Goal: Task Accomplishment & Management: Complete application form

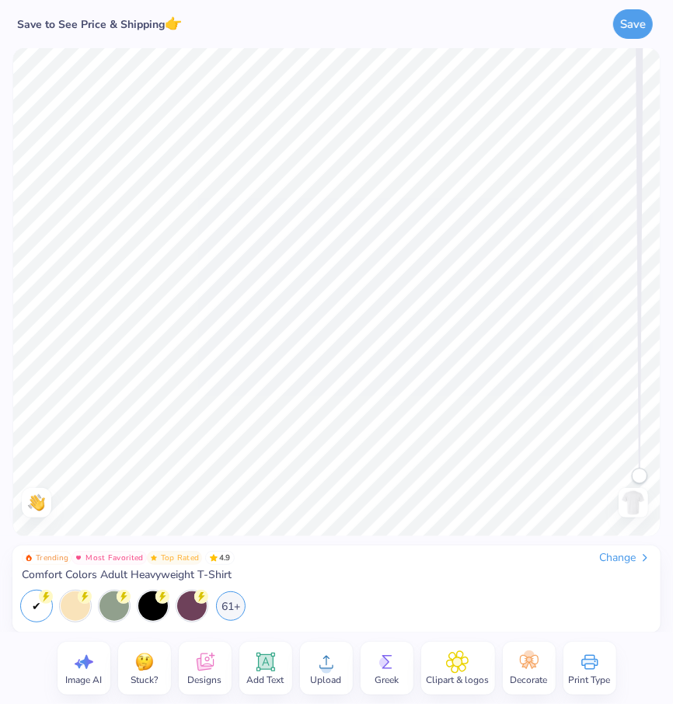
click at [466, 676] on span "Clipart & logos" at bounding box center [458, 680] width 63 height 12
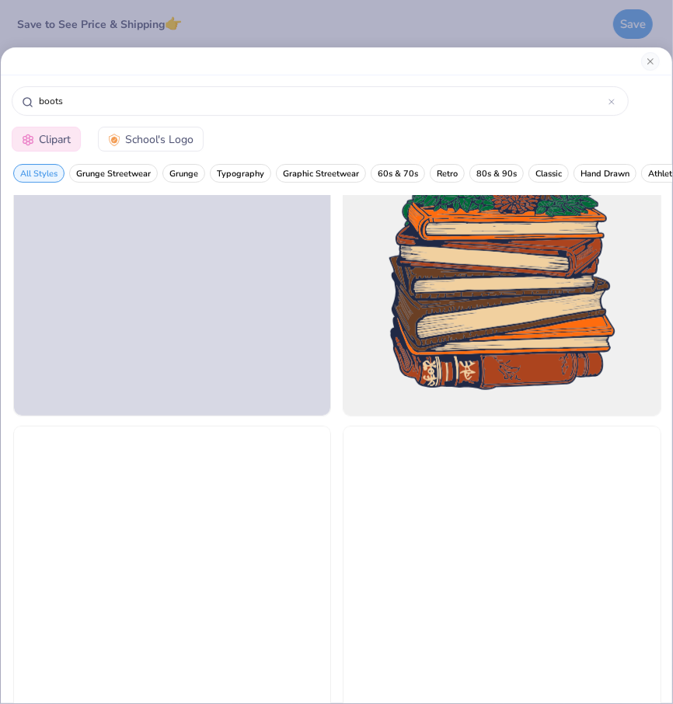
scroll to position [3881, 0]
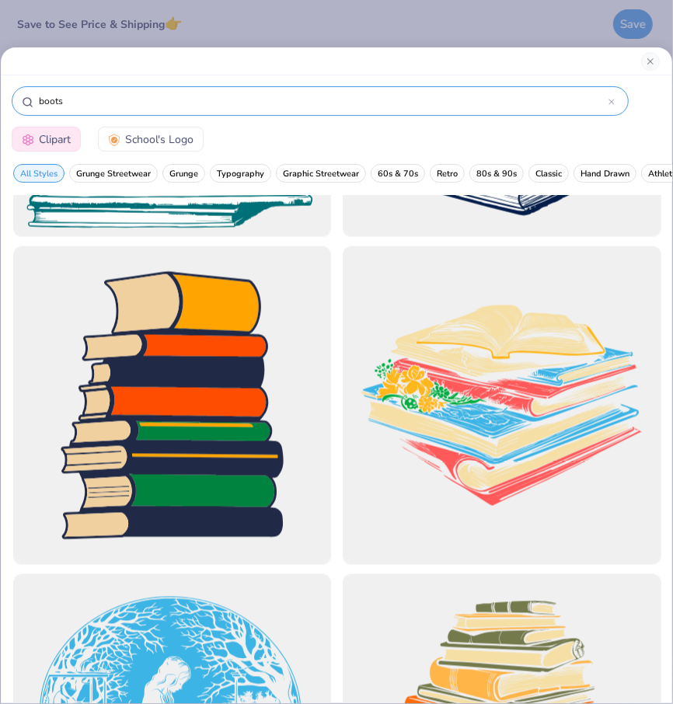
click at [37, 96] on input "boots" at bounding box center [322, 101] width 571 height 16
type input "cowboy boots"
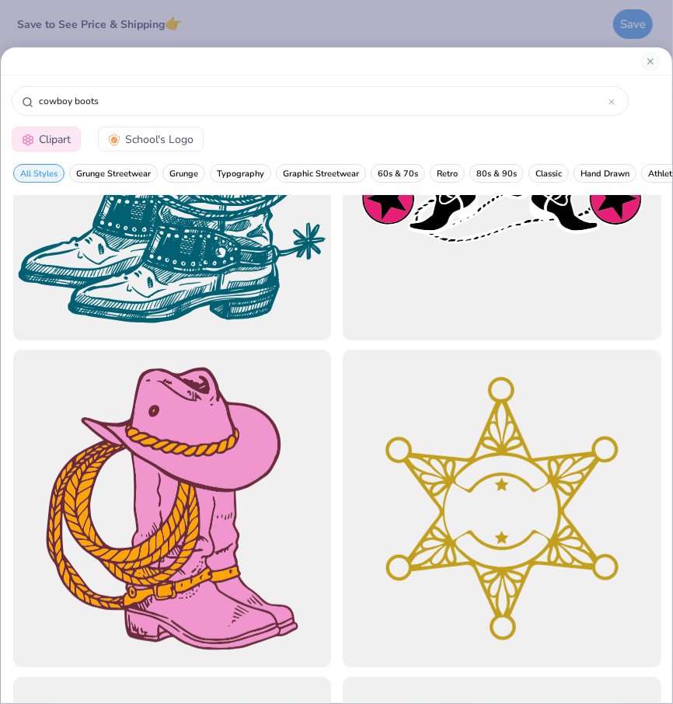
scroll to position [0, 0]
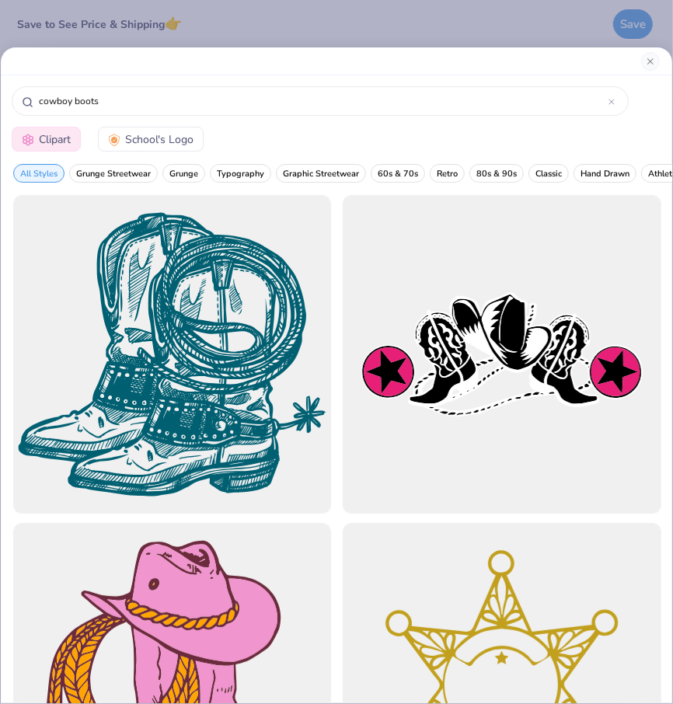
click at [176, 134] on span "School's Logo" at bounding box center [159, 139] width 68 height 16
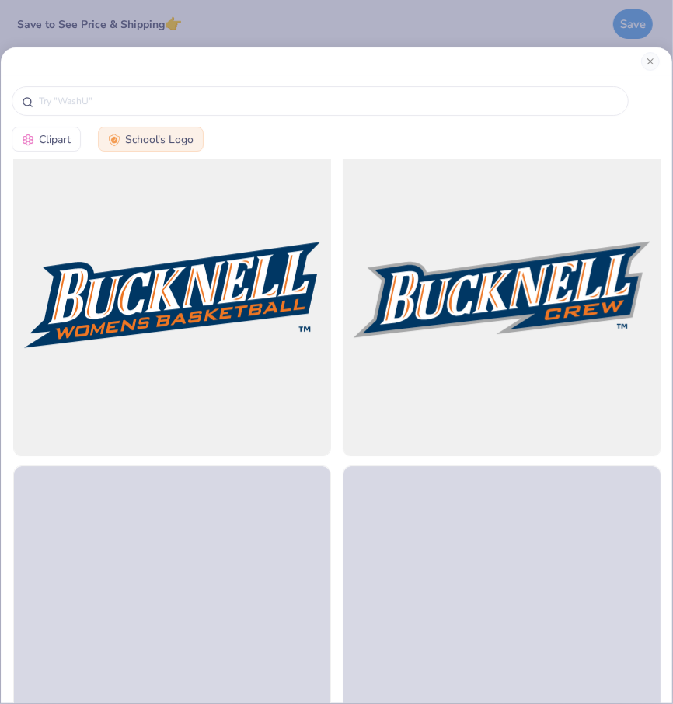
click at [57, 130] on button "Clipart" at bounding box center [46, 139] width 69 height 25
type input "cowboy boots"
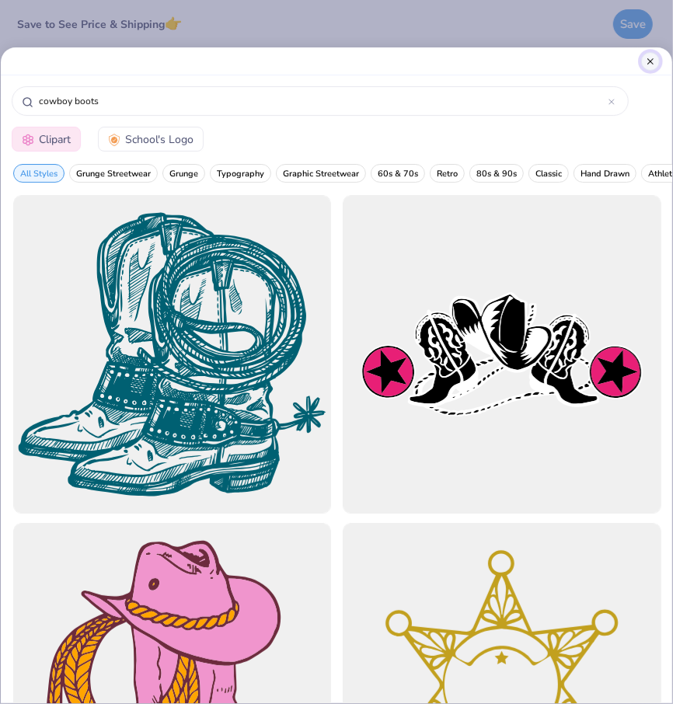
click at [650, 61] on button "Close" at bounding box center [650, 61] width 19 height 19
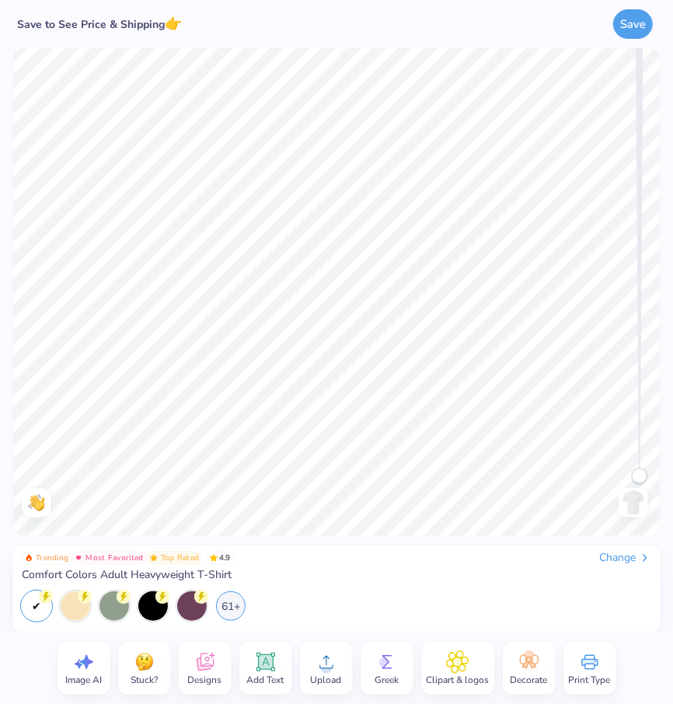
click at [198, 679] on span "Designs" at bounding box center [205, 680] width 34 height 12
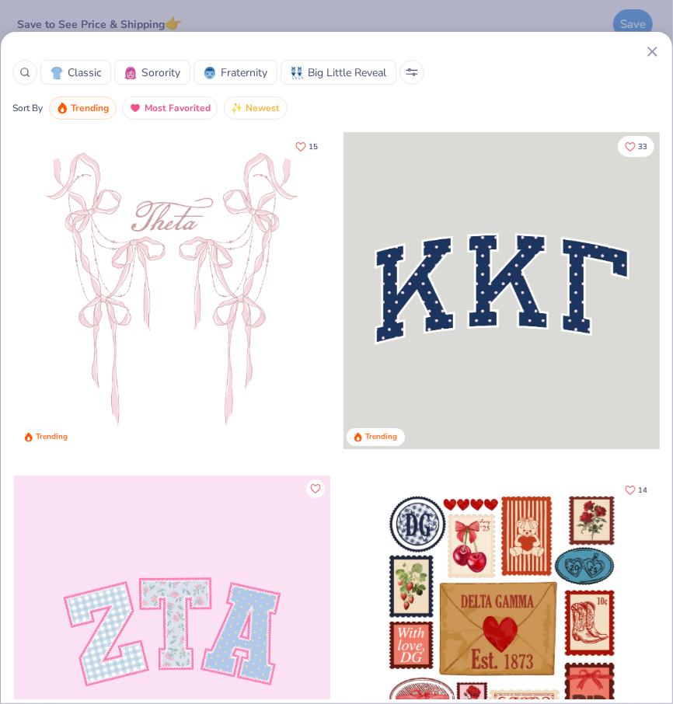
click at [26, 70] on icon at bounding box center [24, 72] width 11 height 11
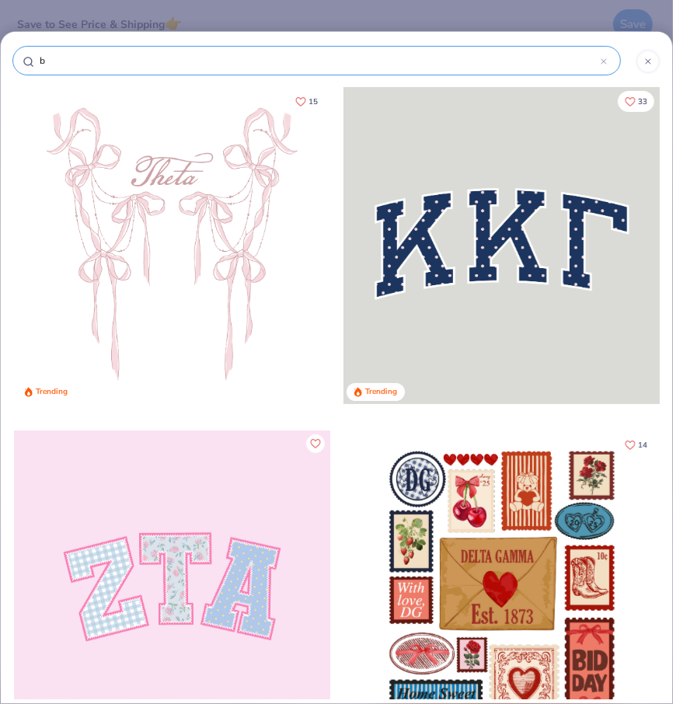
type input "bo"
type input "boo"
type input "boot"
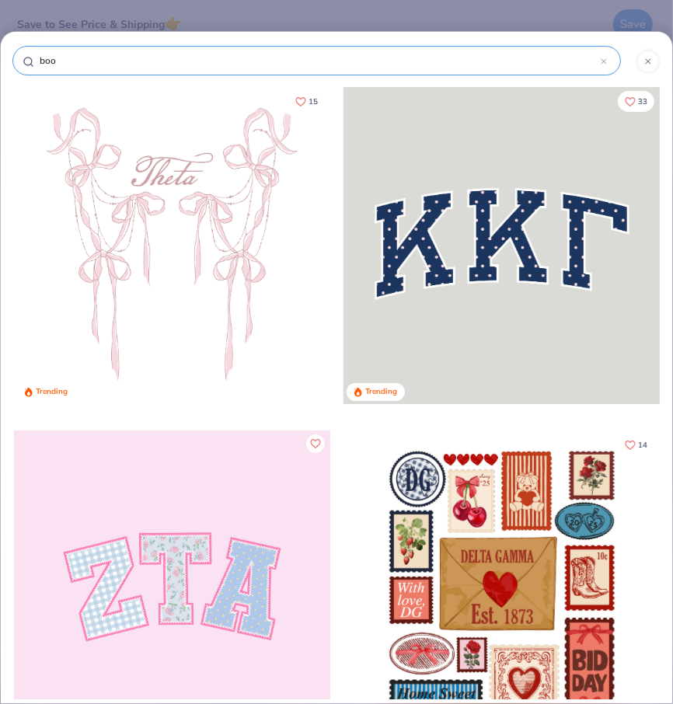
type input "boot"
type input "boots"
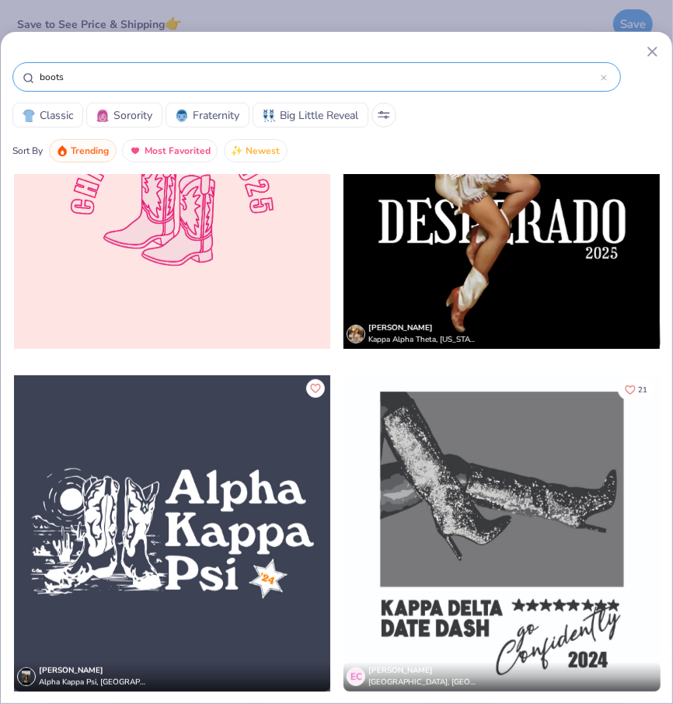
scroll to position [8043, 0]
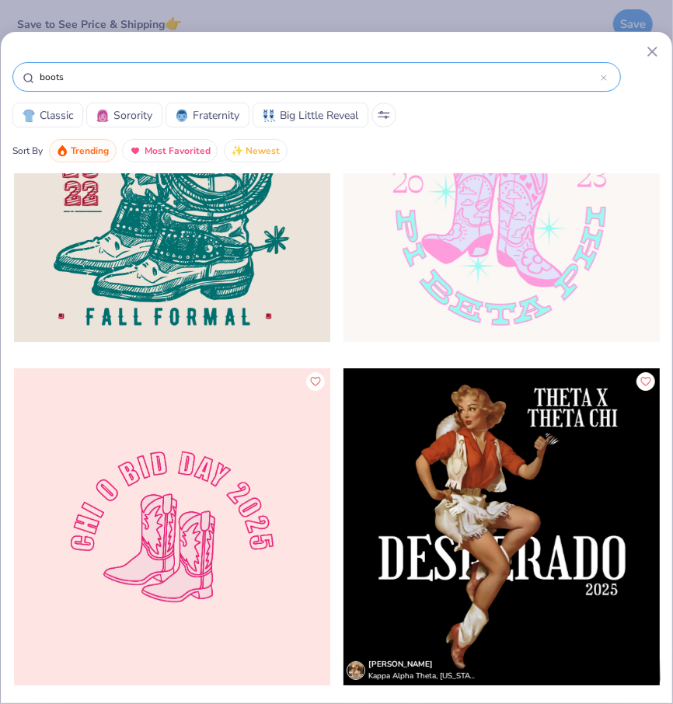
click at [229, 522] on div at bounding box center [172, 526] width 316 height 317
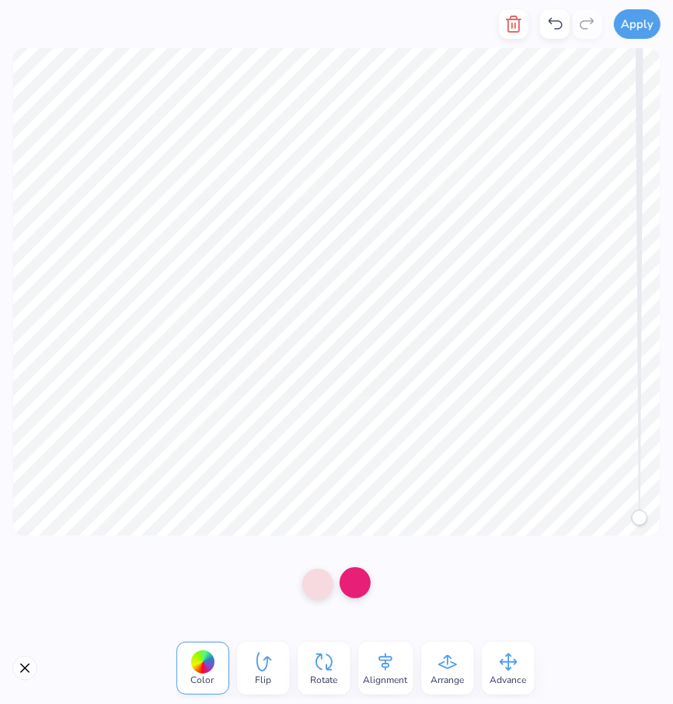
click at [364, 585] on div at bounding box center [355, 582] width 31 height 31
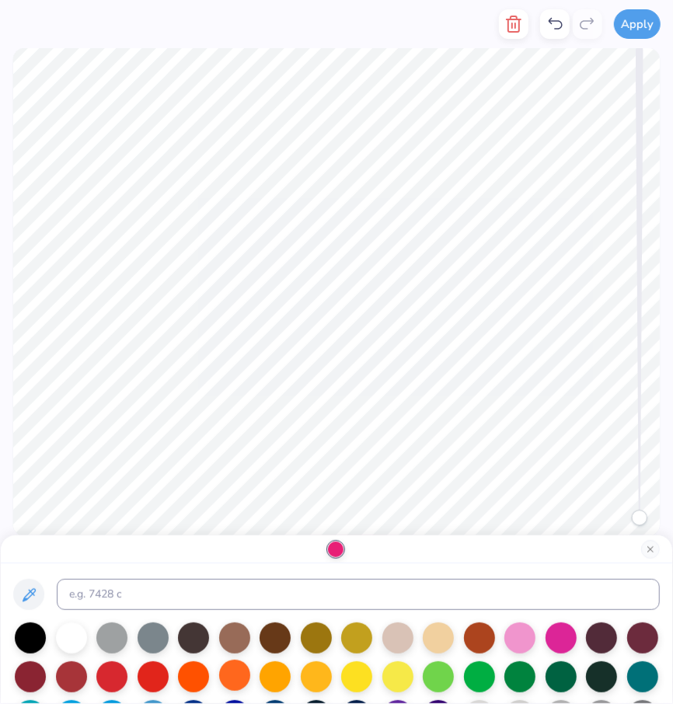
click at [240, 683] on div at bounding box center [234, 675] width 31 height 31
click at [196, 681] on div at bounding box center [193, 675] width 31 height 31
click at [39, 630] on div at bounding box center [30, 636] width 31 height 31
click at [651, 549] on button "Close" at bounding box center [650, 549] width 19 height 19
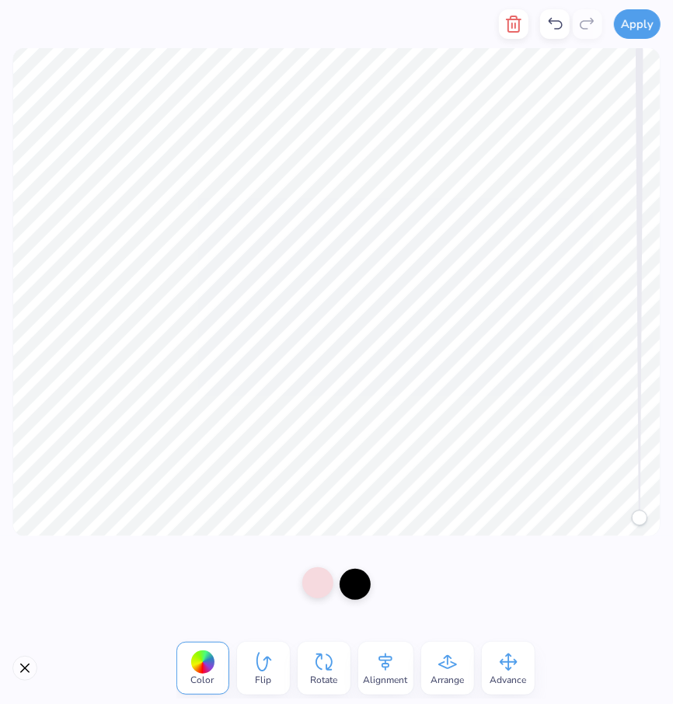
click at [330, 581] on div at bounding box center [317, 582] width 31 height 31
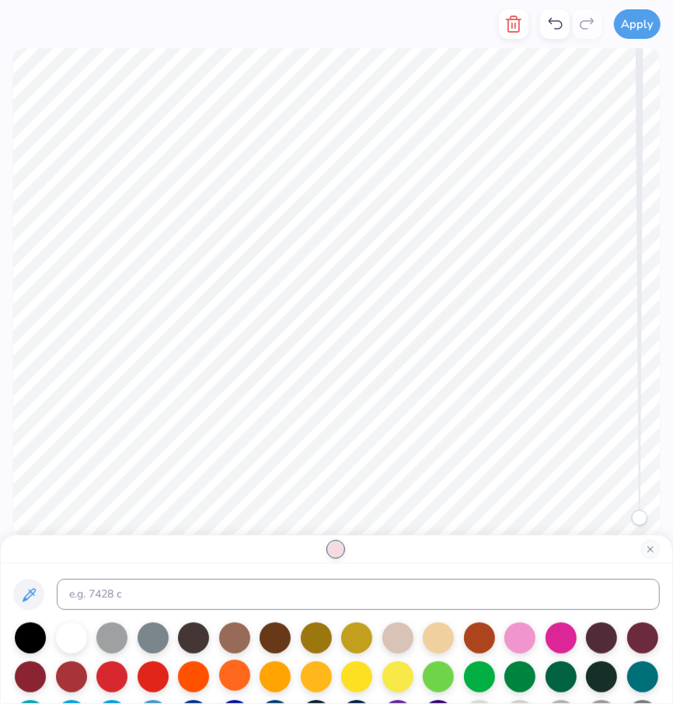
click at [235, 682] on div at bounding box center [234, 675] width 31 height 31
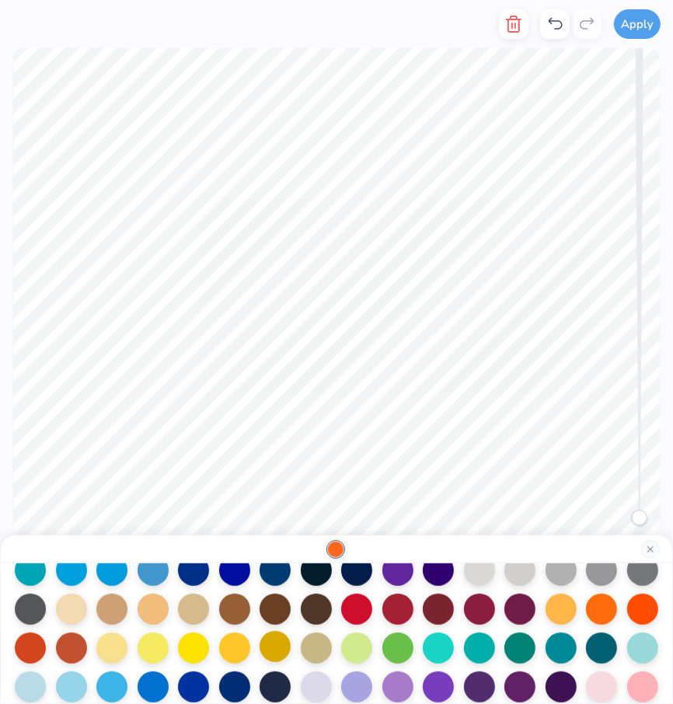
scroll to position [129, 0]
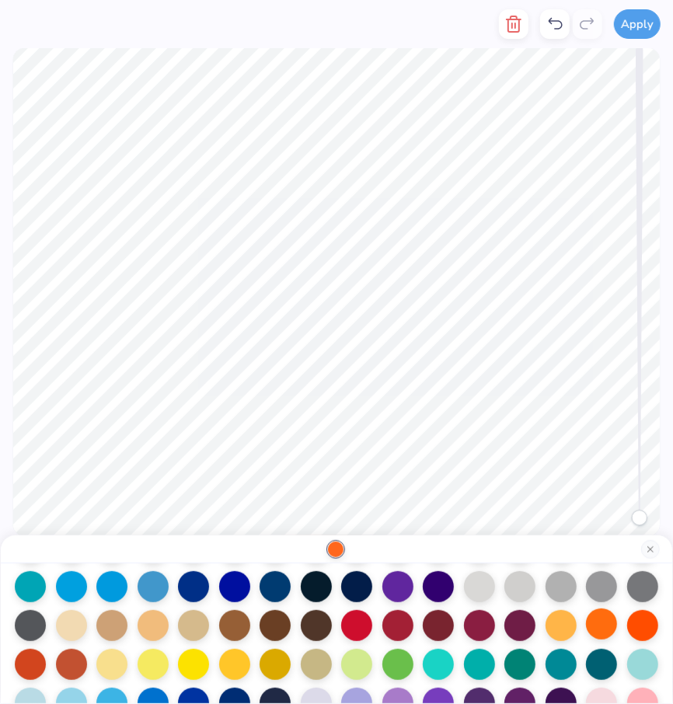
click at [604, 624] on div at bounding box center [601, 624] width 31 height 31
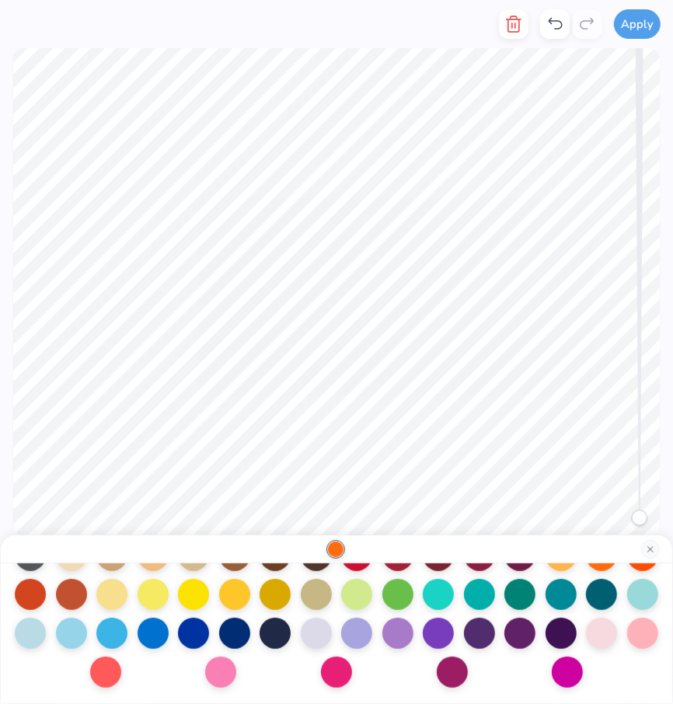
scroll to position [0, 0]
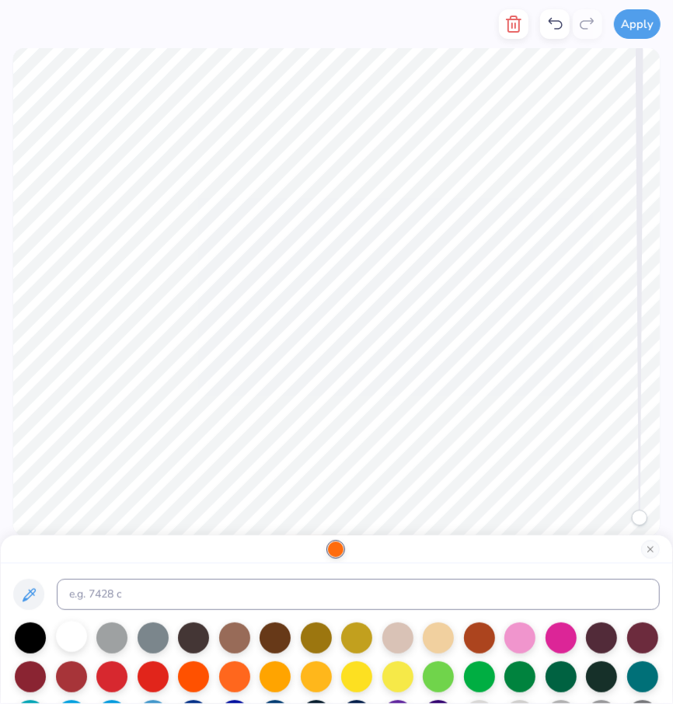
click at [73, 635] on div at bounding box center [71, 636] width 31 height 31
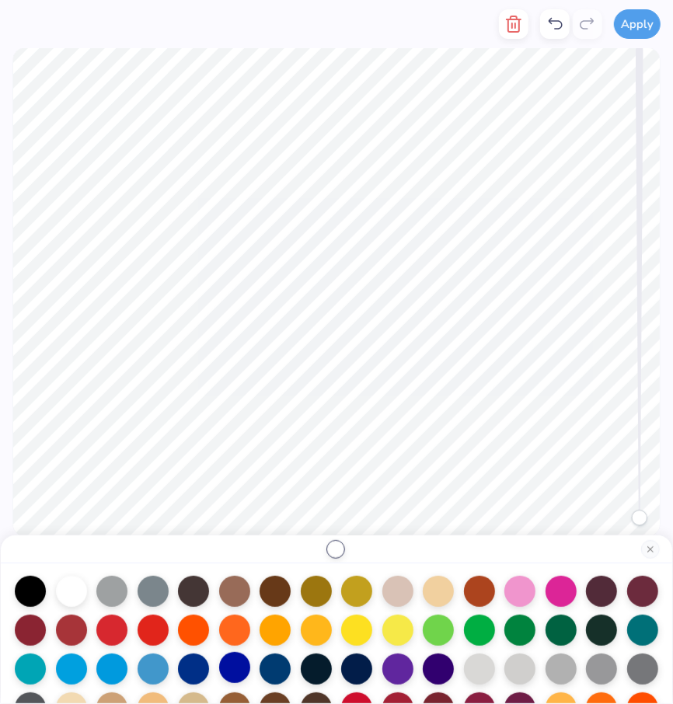
scroll to position [82, 0]
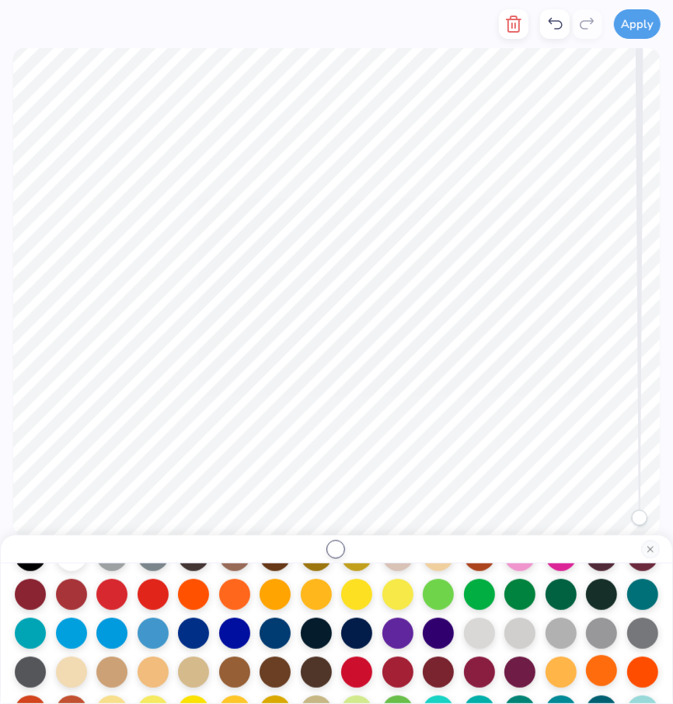
click at [608, 666] on div at bounding box center [601, 670] width 31 height 31
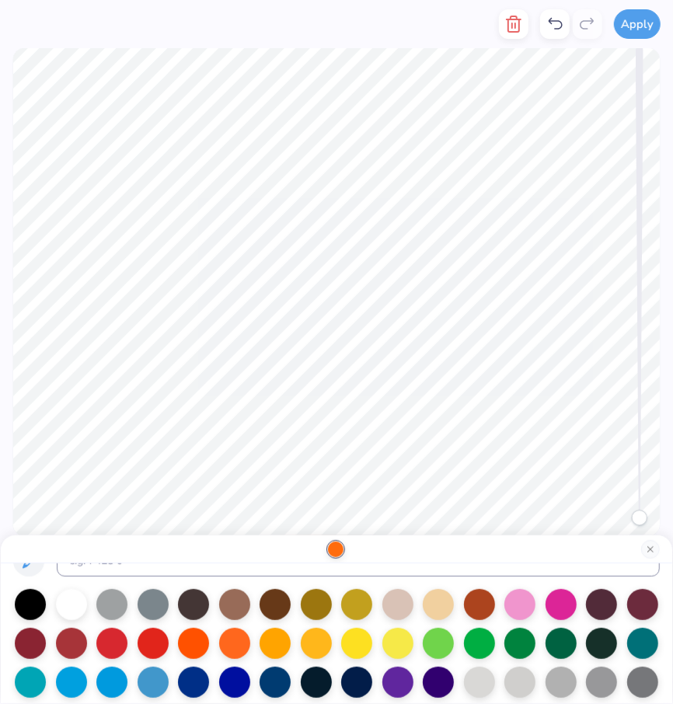
scroll to position [33, 0]
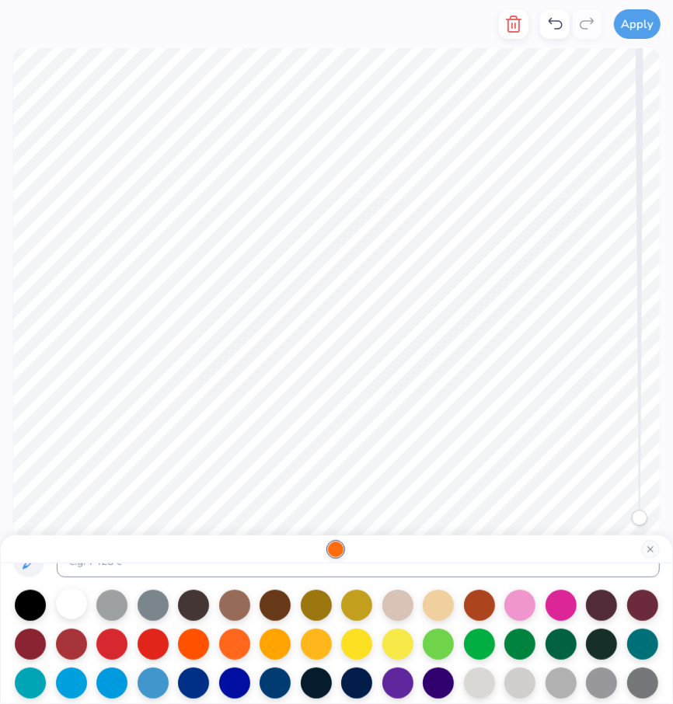
click at [75, 603] on div at bounding box center [71, 603] width 31 height 31
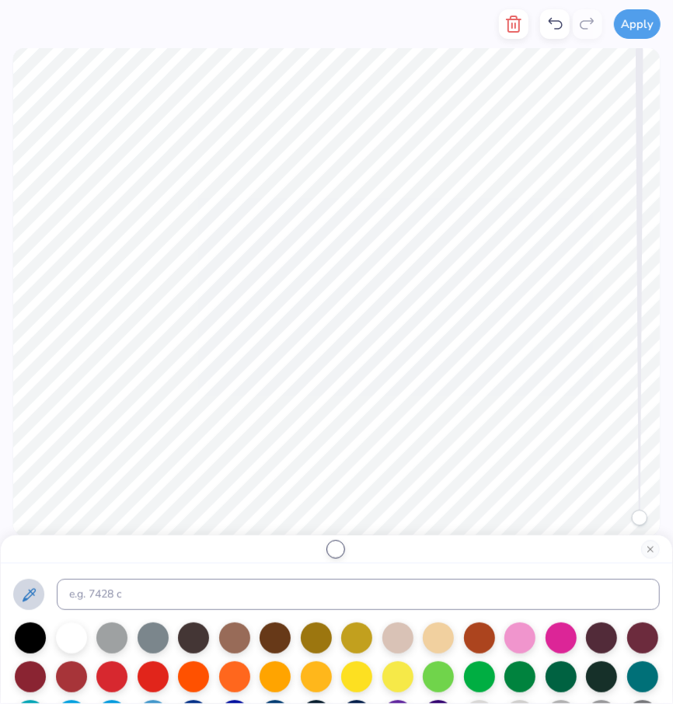
click at [30, 603] on icon at bounding box center [28, 595] width 19 height 19
click at [277, 674] on div at bounding box center [275, 675] width 31 height 31
click at [248, 679] on div at bounding box center [234, 675] width 31 height 31
click at [285, 681] on div at bounding box center [275, 675] width 31 height 31
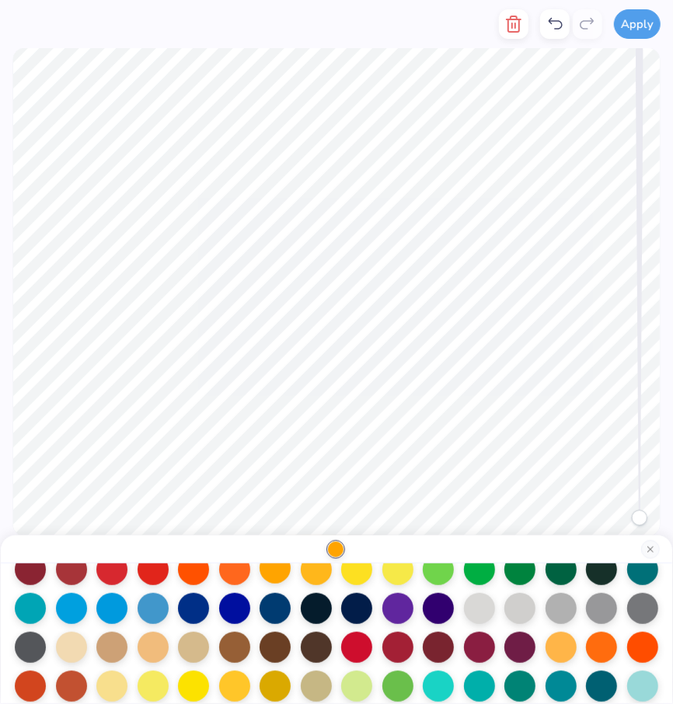
scroll to position [113, 0]
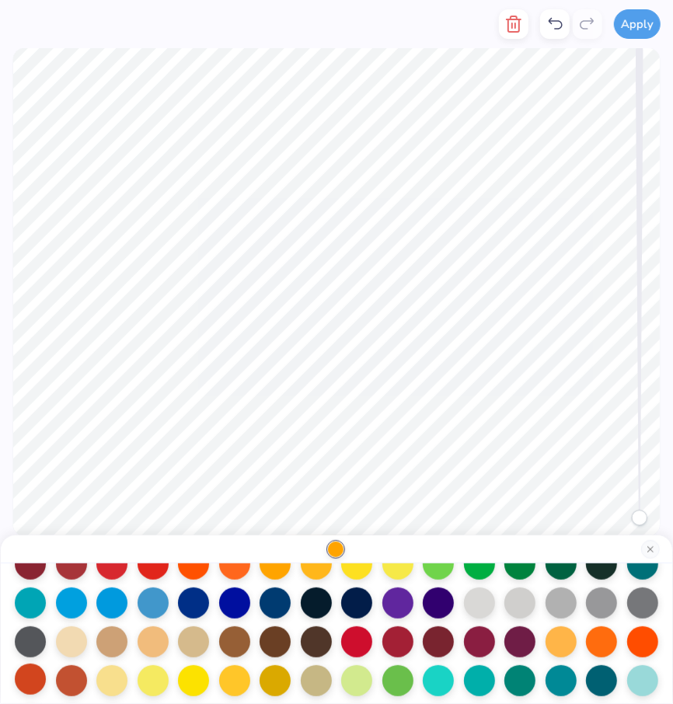
click at [41, 677] on div at bounding box center [30, 679] width 31 height 31
click at [63, 677] on div at bounding box center [71, 679] width 31 height 31
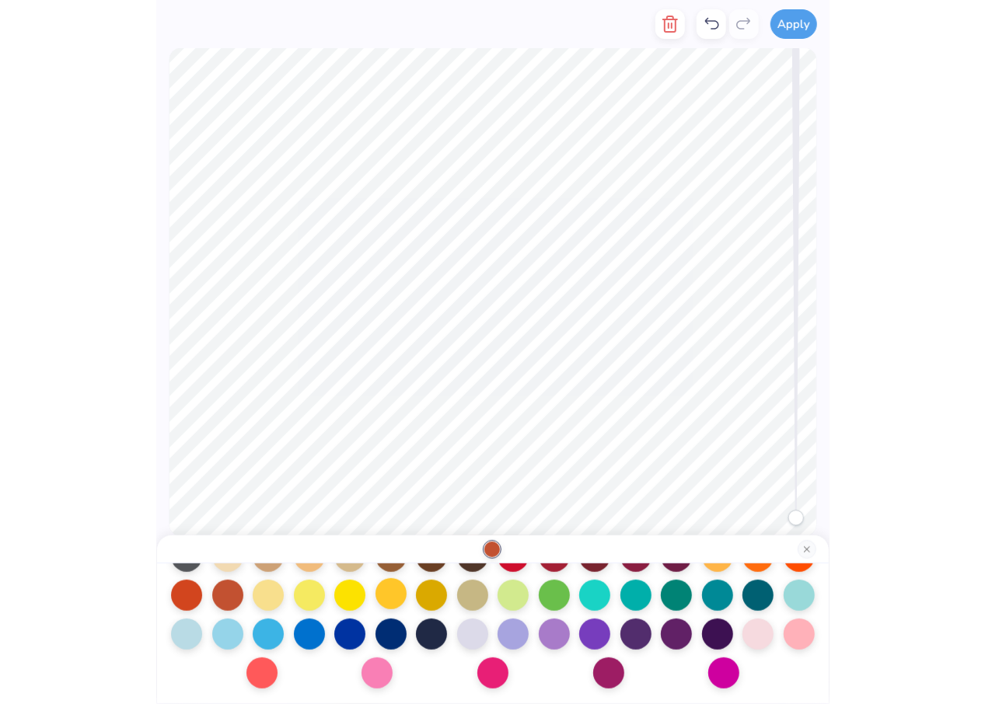
scroll to position [0, 0]
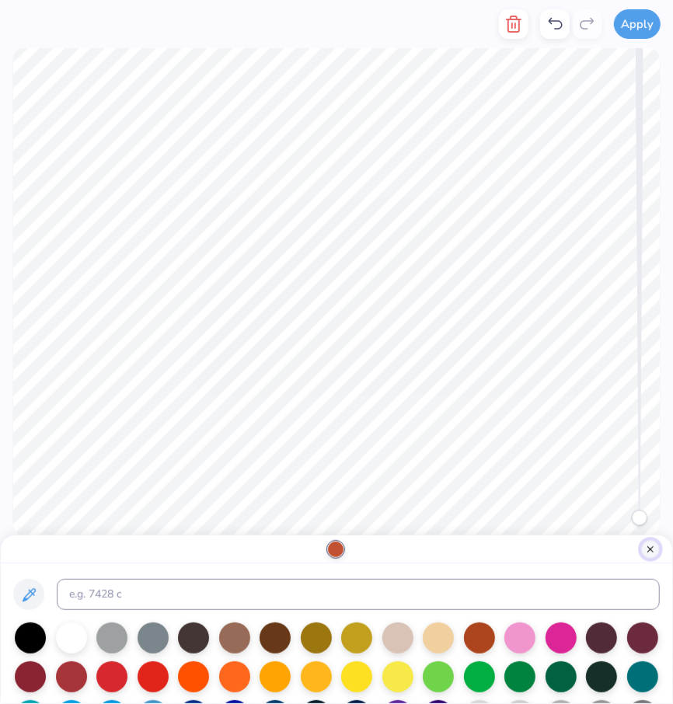
click at [658, 548] on button "Close" at bounding box center [650, 549] width 19 height 19
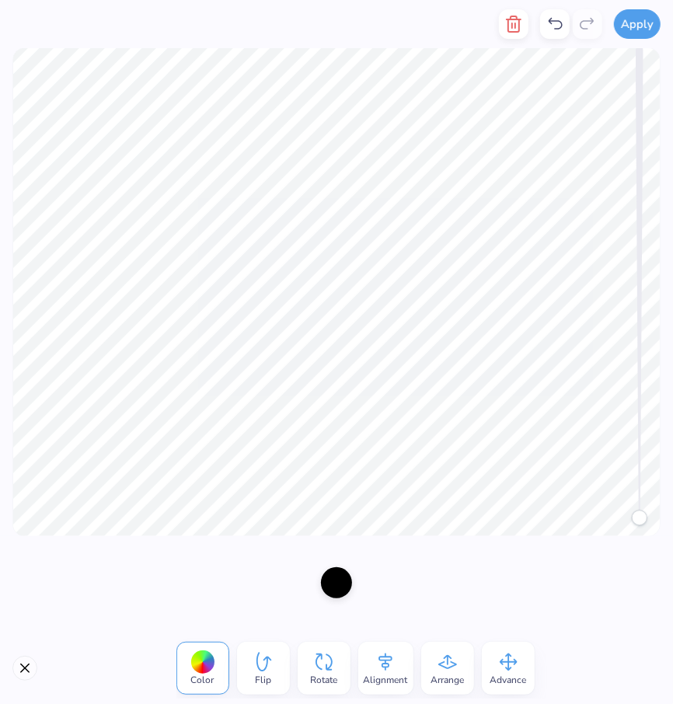
click at [343, 588] on div at bounding box center [336, 582] width 31 height 31
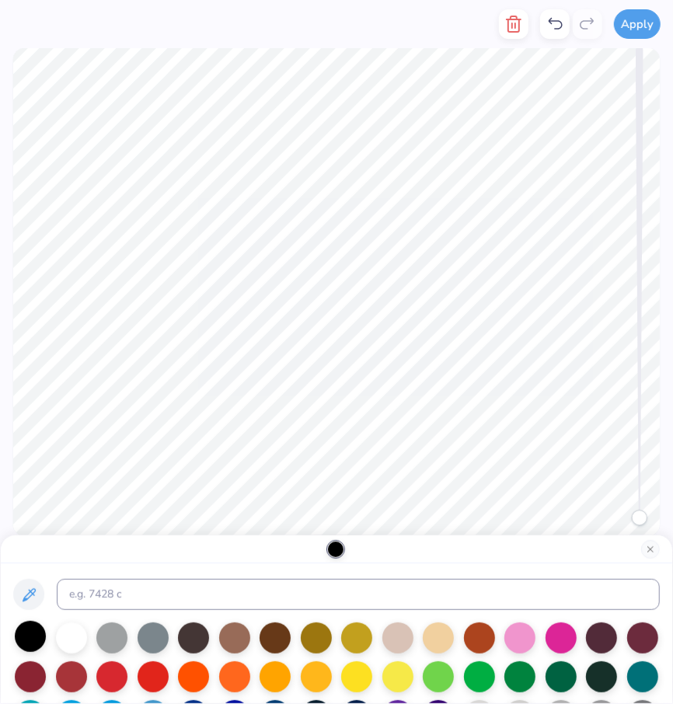
click at [37, 646] on div at bounding box center [30, 636] width 31 height 31
click at [78, 633] on div at bounding box center [71, 636] width 31 height 31
click at [24, 637] on div at bounding box center [30, 636] width 31 height 31
click at [651, 550] on button "Close" at bounding box center [650, 549] width 19 height 19
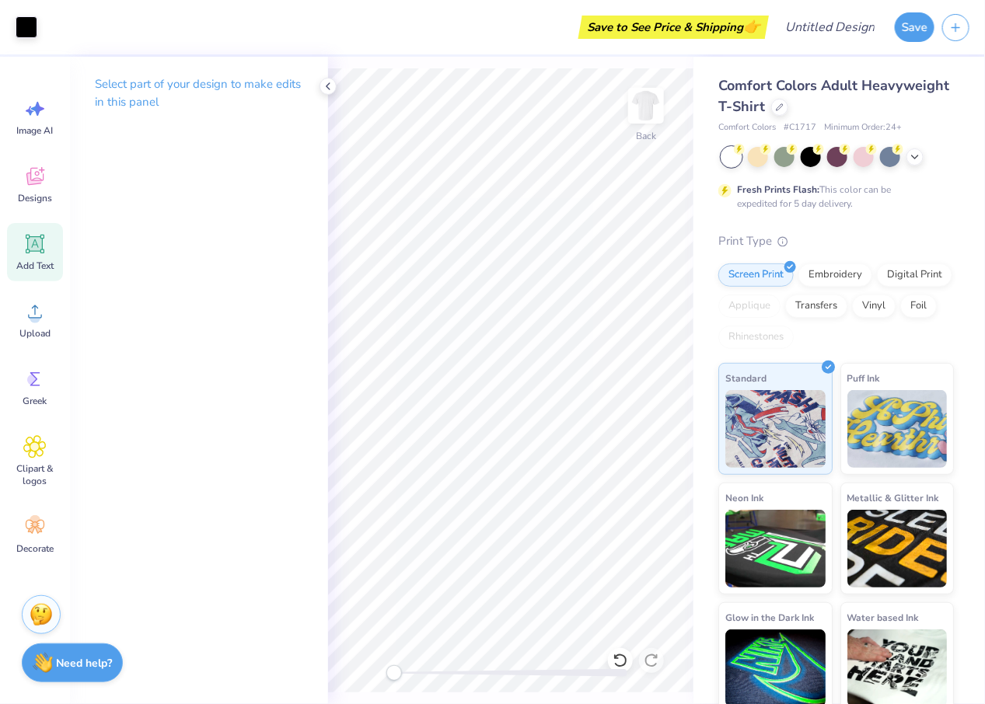
click at [37, 263] on span "Add Text" at bounding box center [34, 266] width 37 height 12
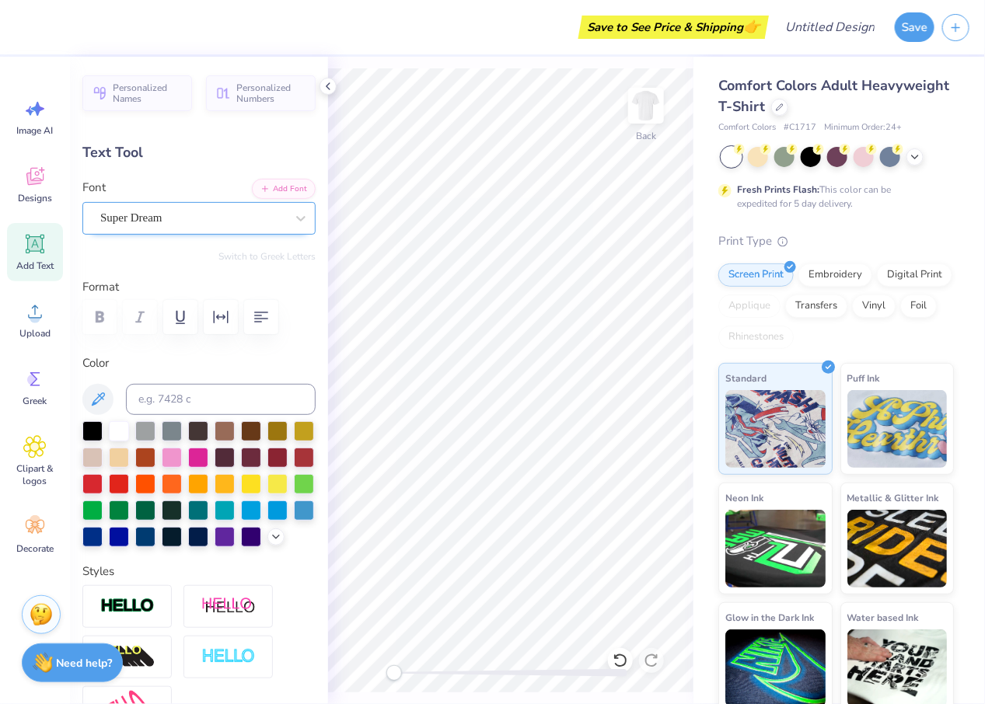
click at [204, 217] on div "Super Dream" at bounding box center [193, 218] width 188 height 24
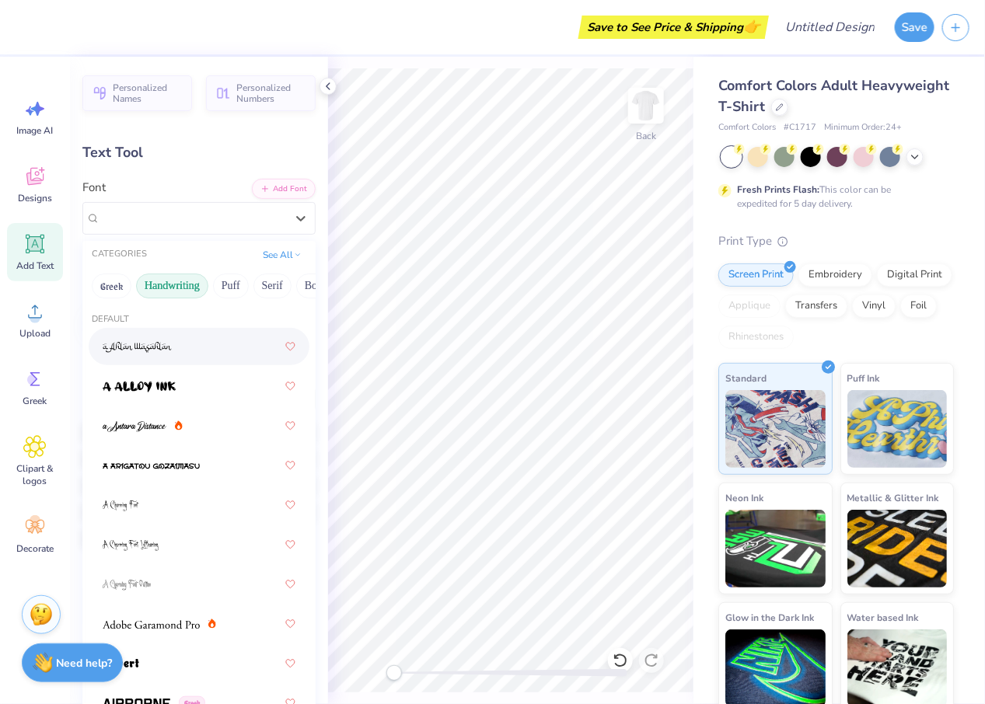
click at [175, 292] on button "Handwriting" at bounding box center [172, 286] width 72 height 25
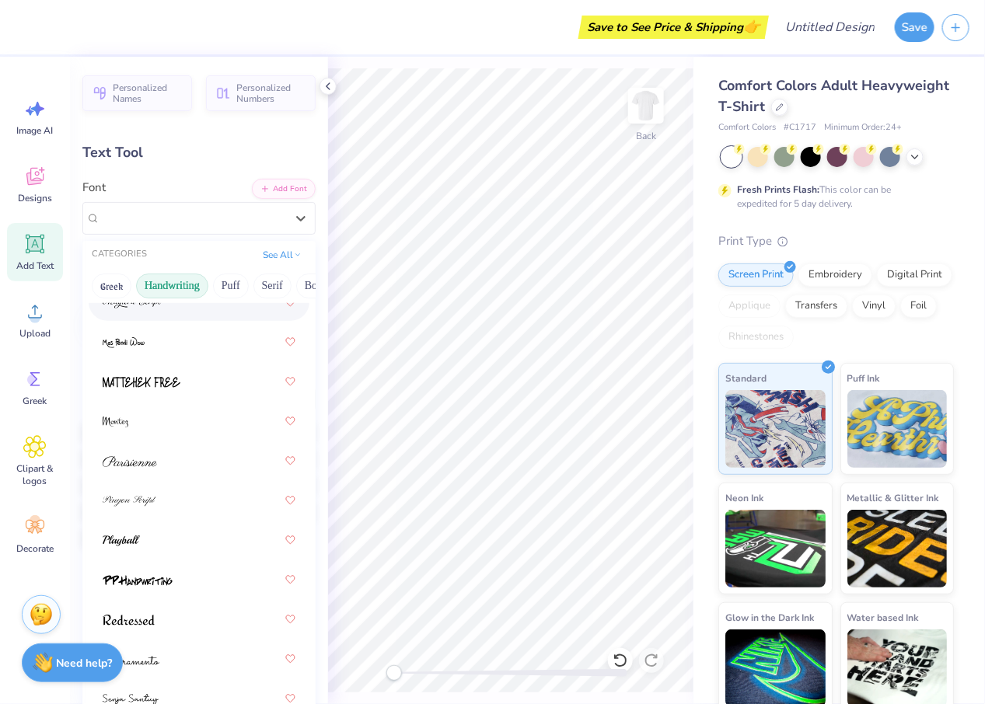
scroll to position [565, 0]
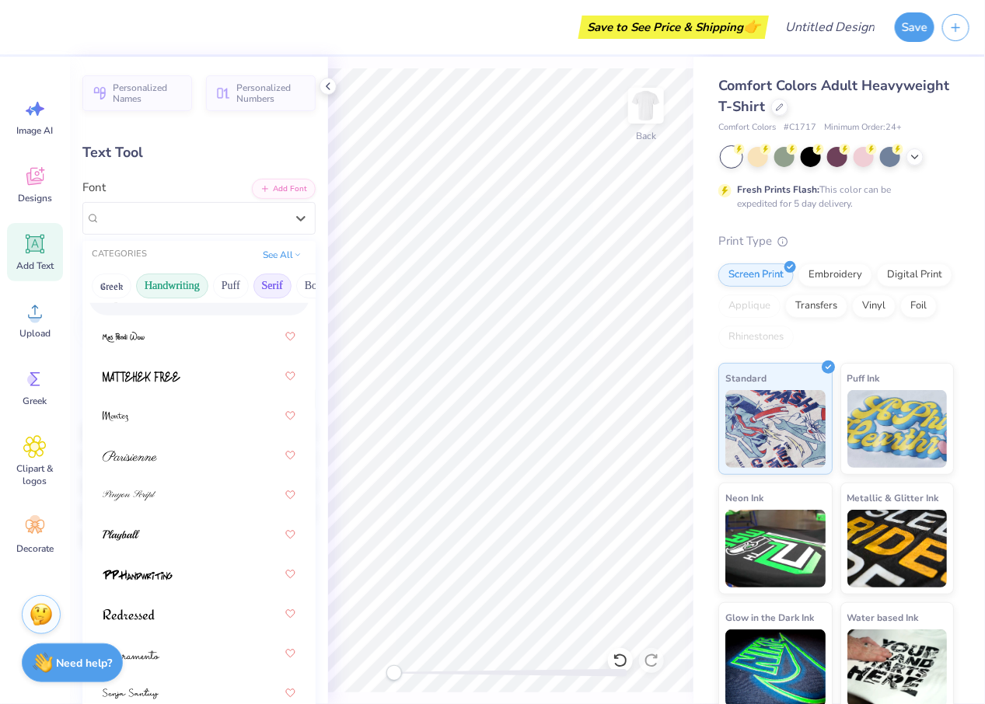
click at [274, 284] on button "Serif" at bounding box center [272, 286] width 38 height 25
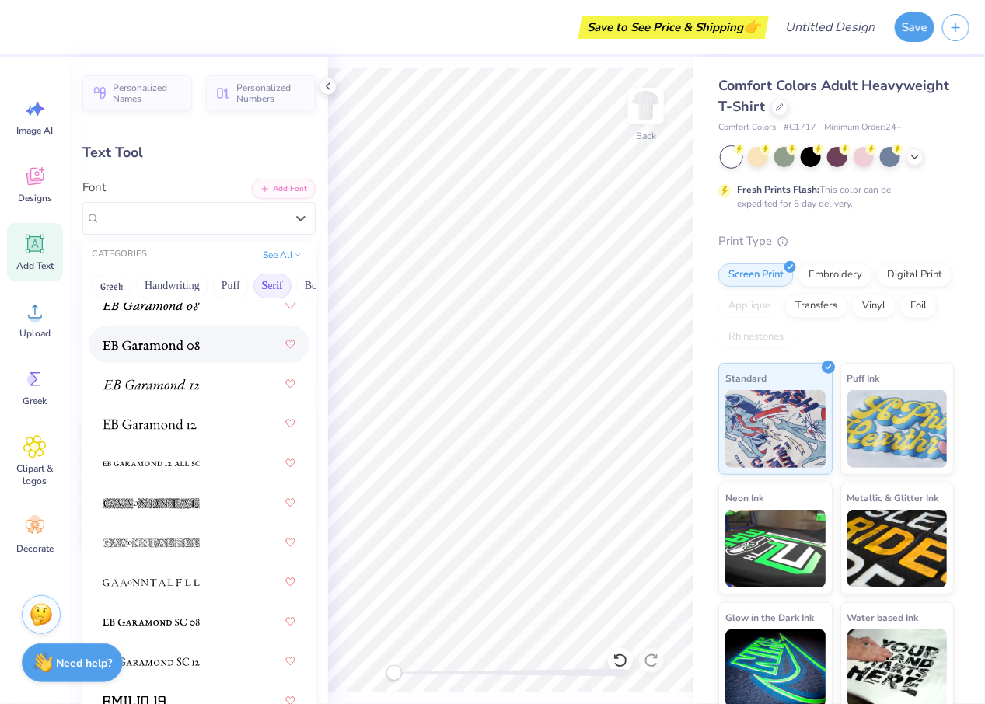
scroll to position [1353, 0]
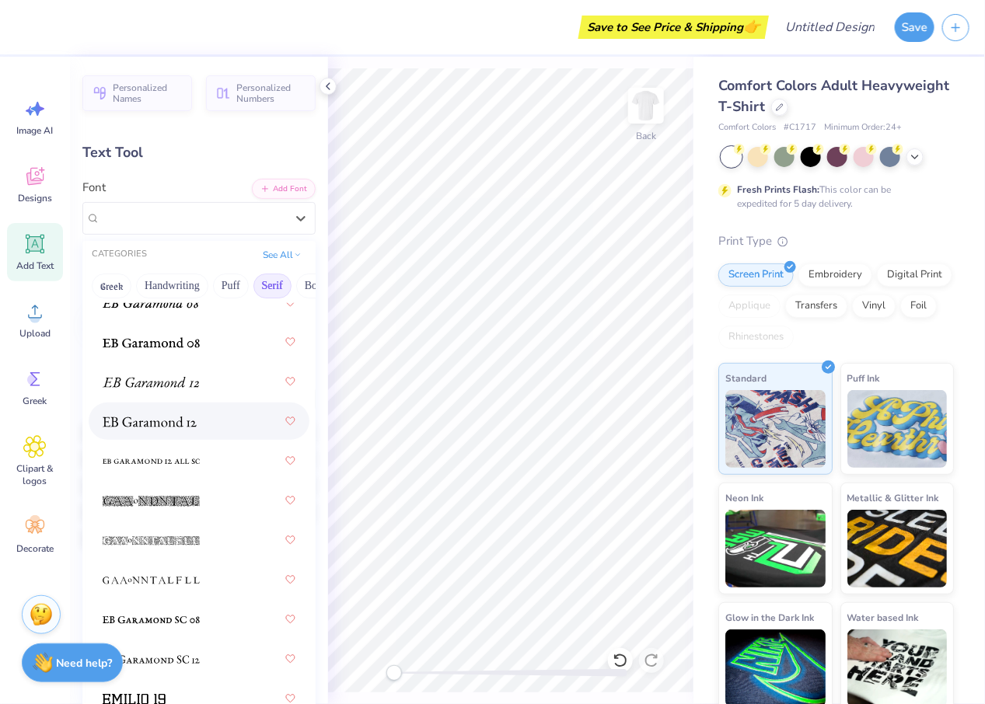
click at [183, 425] on img at bounding box center [150, 422] width 94 height 11
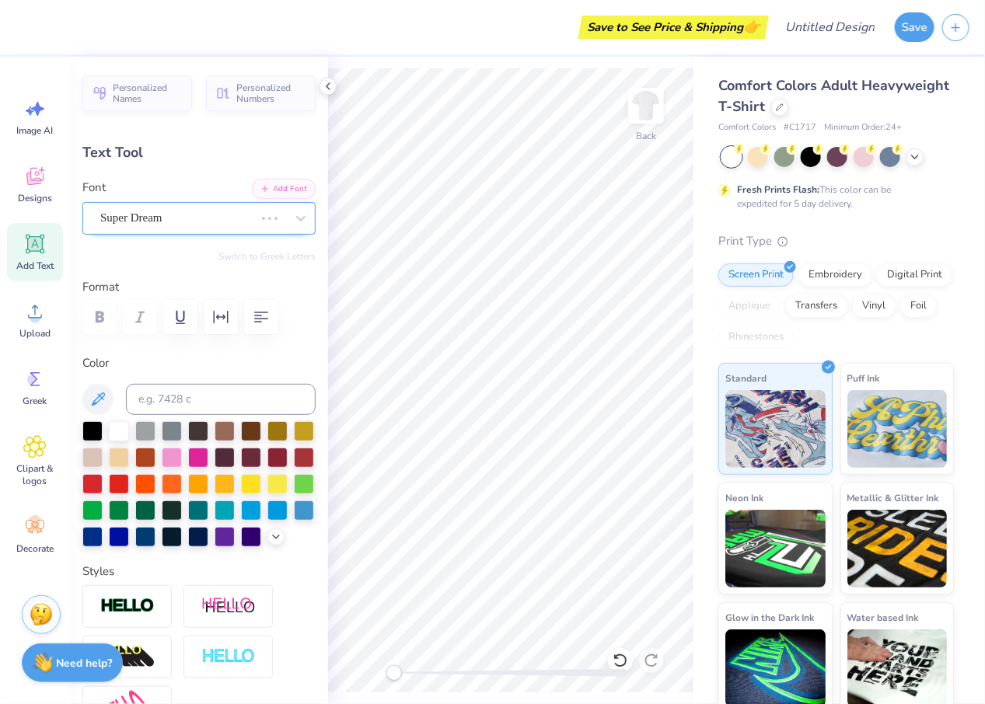
click at [246, 222] on div "Super Dream" at bounding box center [177, 218] width 157 height 24
type textarea "TexasBusiness Law Associ"
click at [94, 431] on div at bounding box center [92, 430] width 20 height 20
type input "14.17"
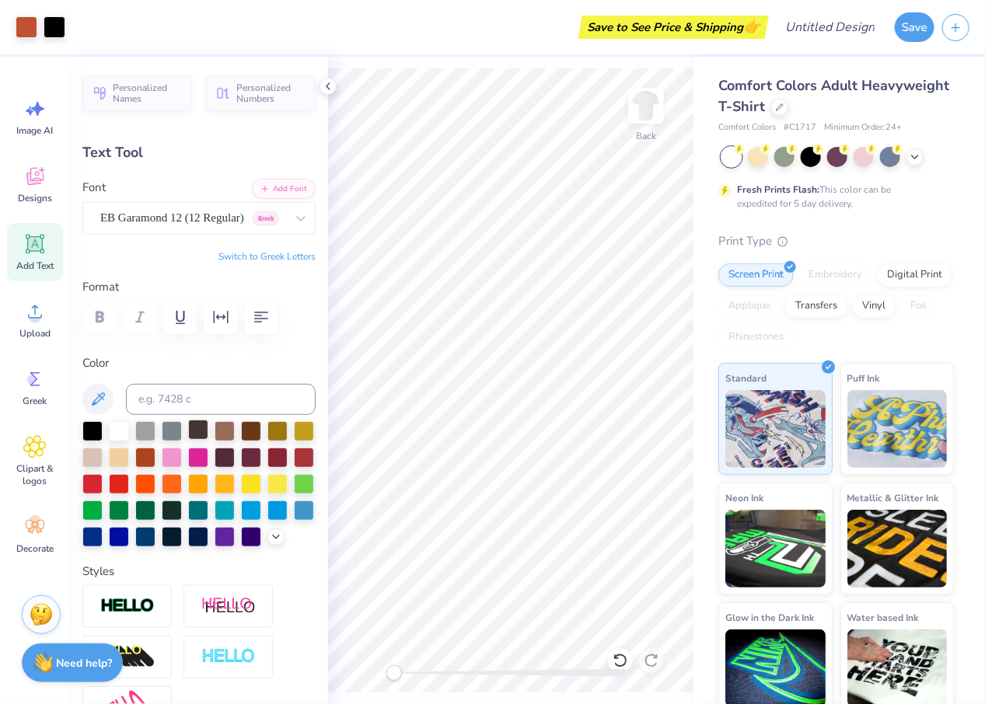
type input "1.04"
type input "11.98"
type textarea "[US_STATE] Business Law Associ"
type input "1.02"
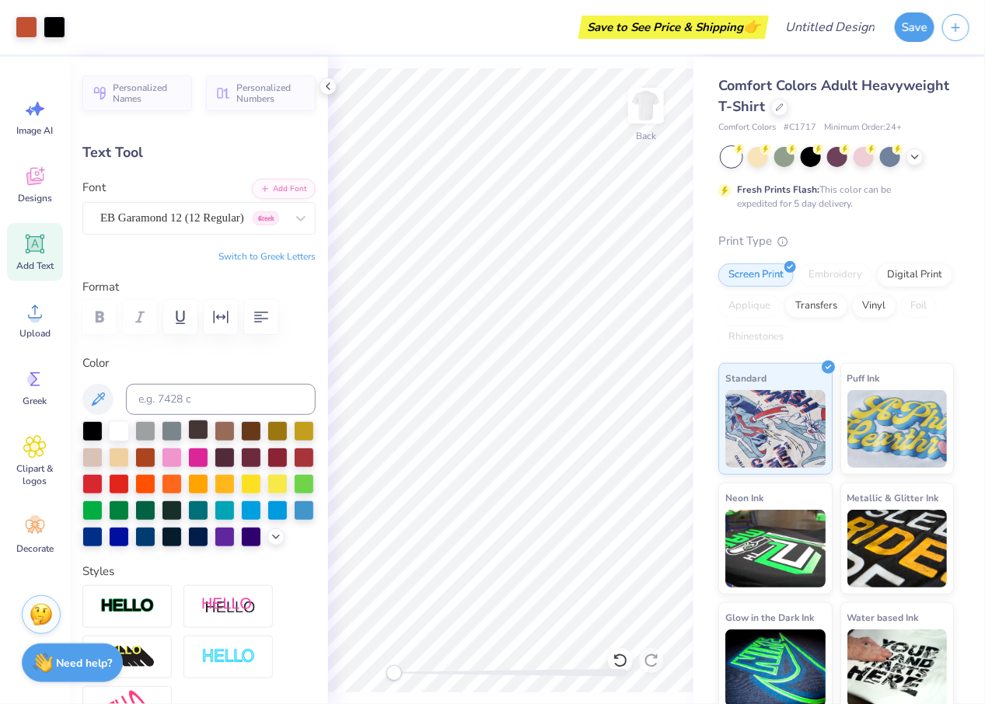
type input "11.99"
type textarea "[US_STATE] Business Law Association"
type input "0.85"
type input "12.08"
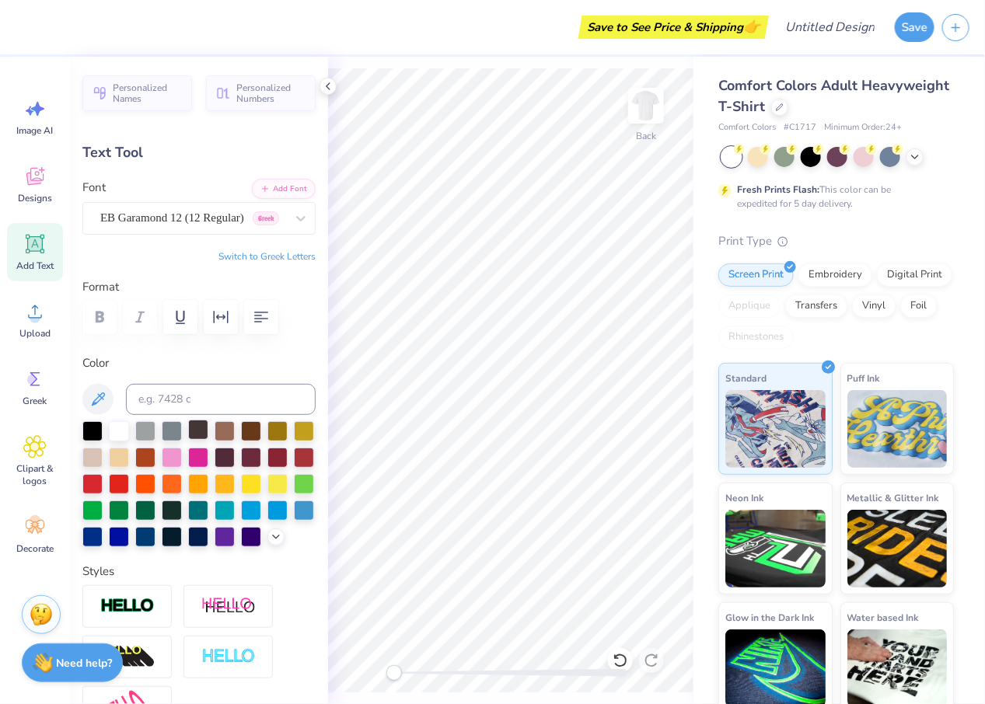
type input "10.45"
type input "0.63"
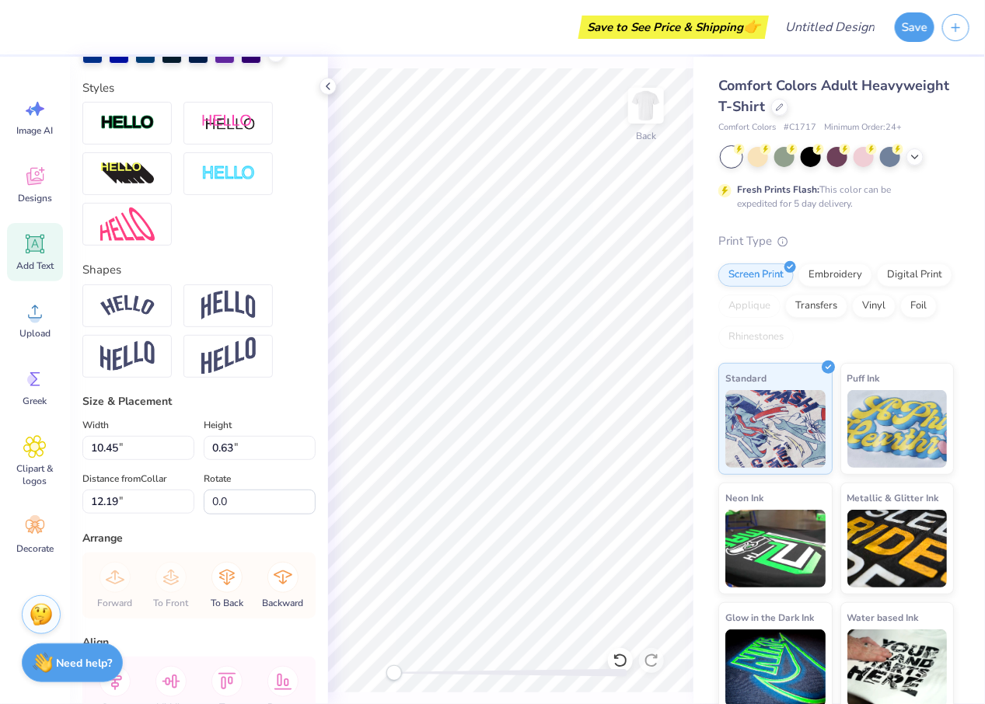
scroll to position [502, 0]
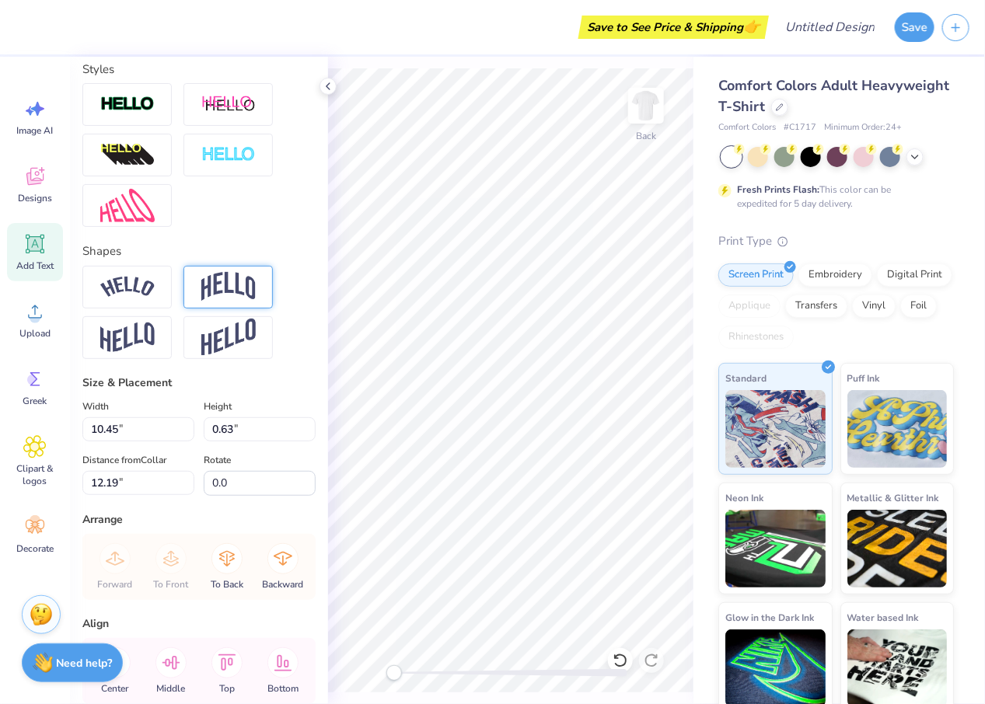
click at [245, 270] on div at bounding box center [227, 287] width 89 height 43
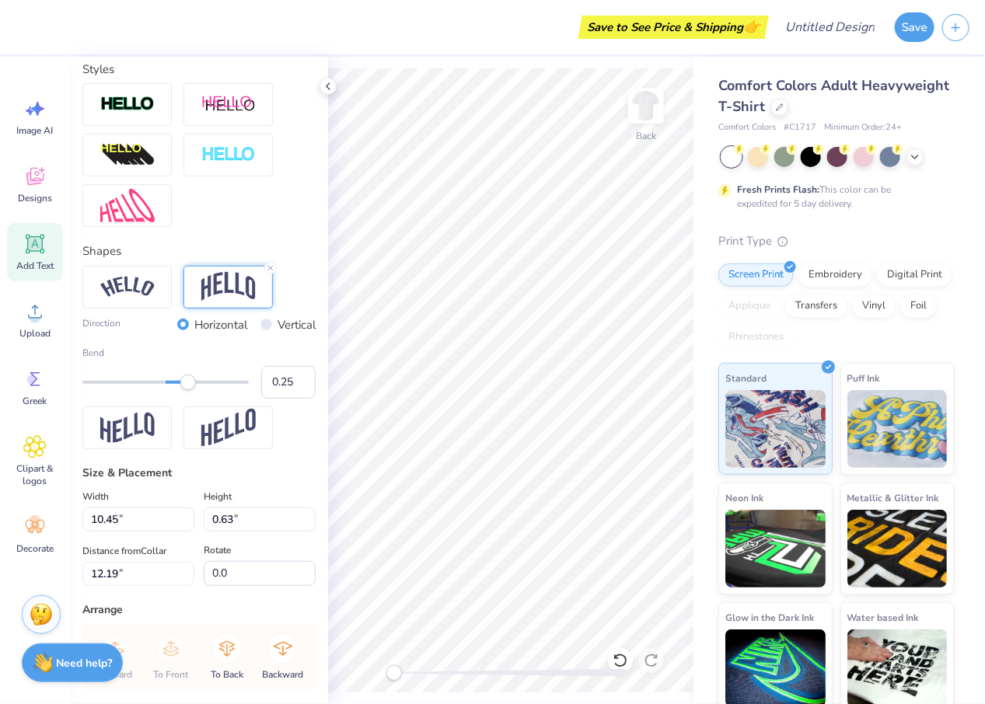
type input "0.24"
drag, startPoint x: 210, startPoint y: 382, endPoint x: 186, endPoint y: 379, distance: 24.4
click at [186, 379] on div "Accessibility label" at bounding box center [188, 383] width 16 height 16
type input "1.57"
type input "2.95"
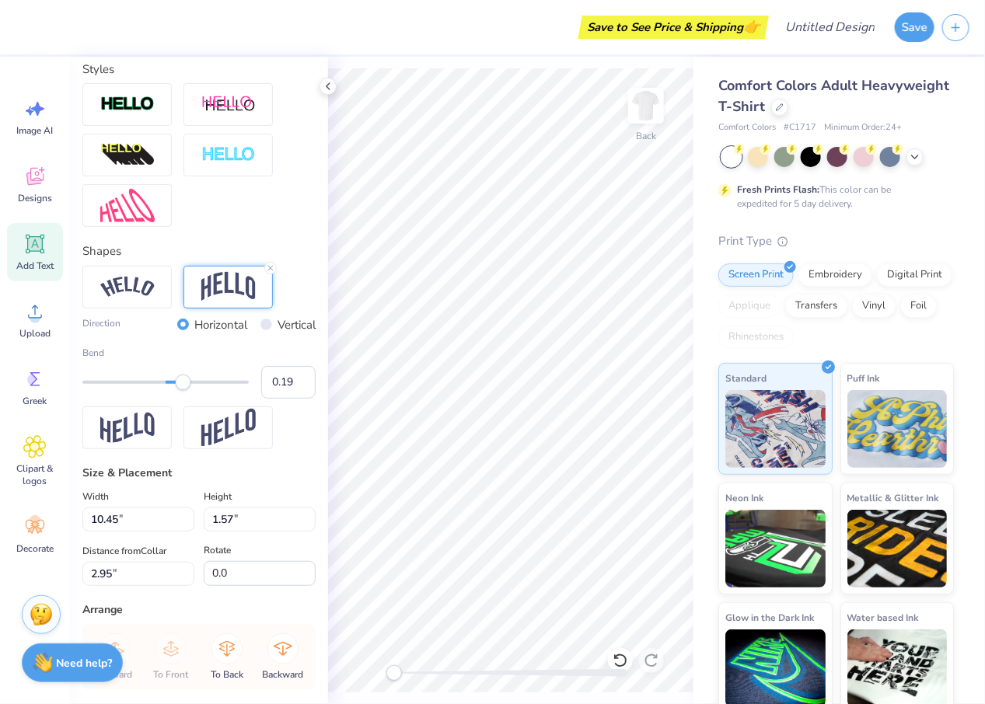
type input "0.17"
drag, startPoint x: 188, startPoint y: 382, endPoint x: 180, endPoint y: 382, distance: 8.6
click at [180, 382] on div "Accessibility label" at bounding box center [180, 383] width 16 height 16
type input "1.27"
type input "3.45"
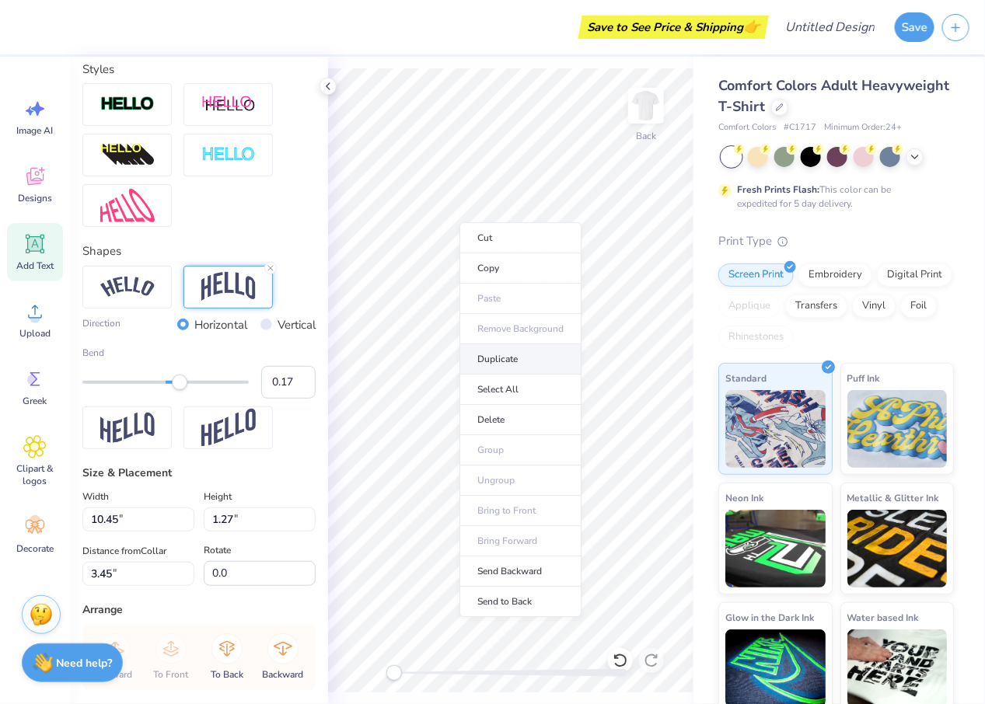
click at [518, 363] on li "Duplicate" at bounding box center [520, 359] width 122 height 30
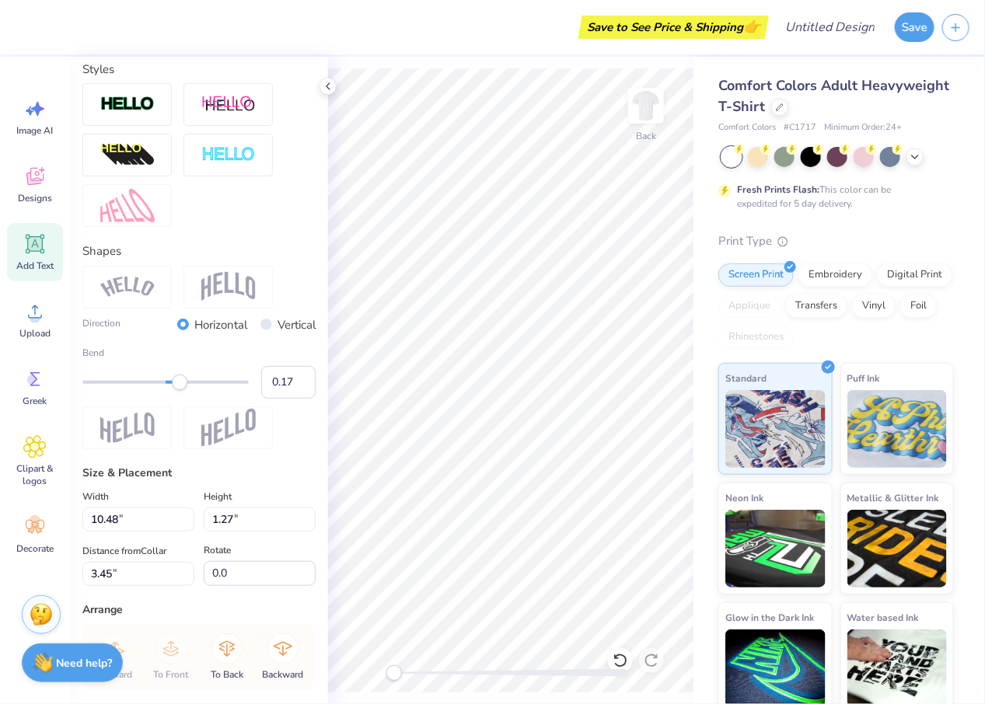
type input "10.48"
type input "0.65"
type input "4.71"
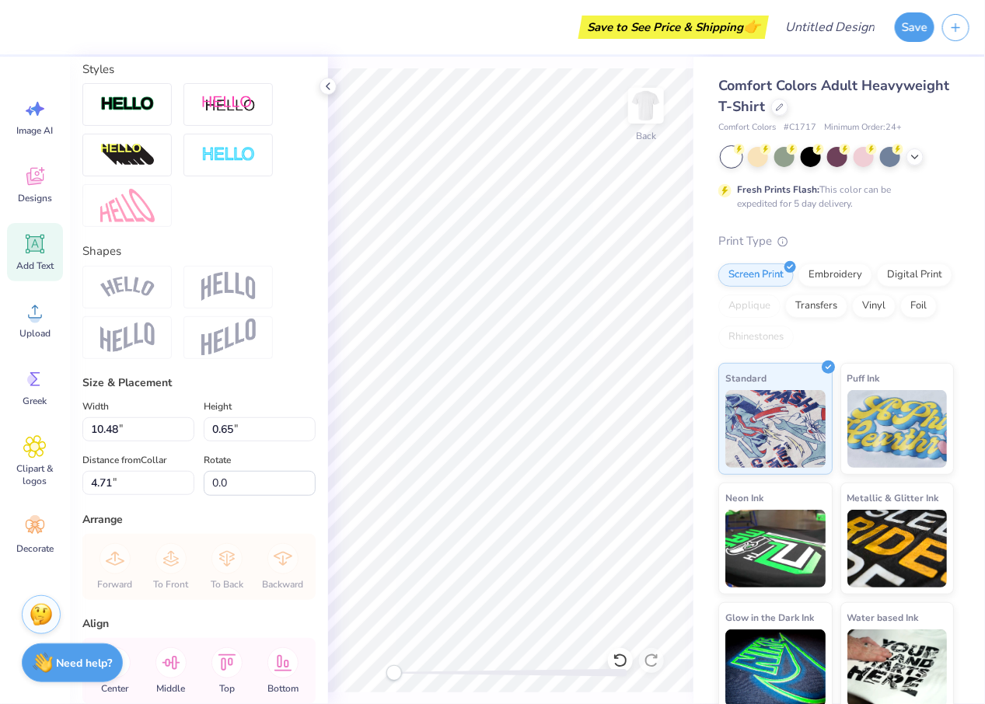
scroll to position [0, 0]
type textarea "T"
type textarea "Est. 2018"
type input "2.80"
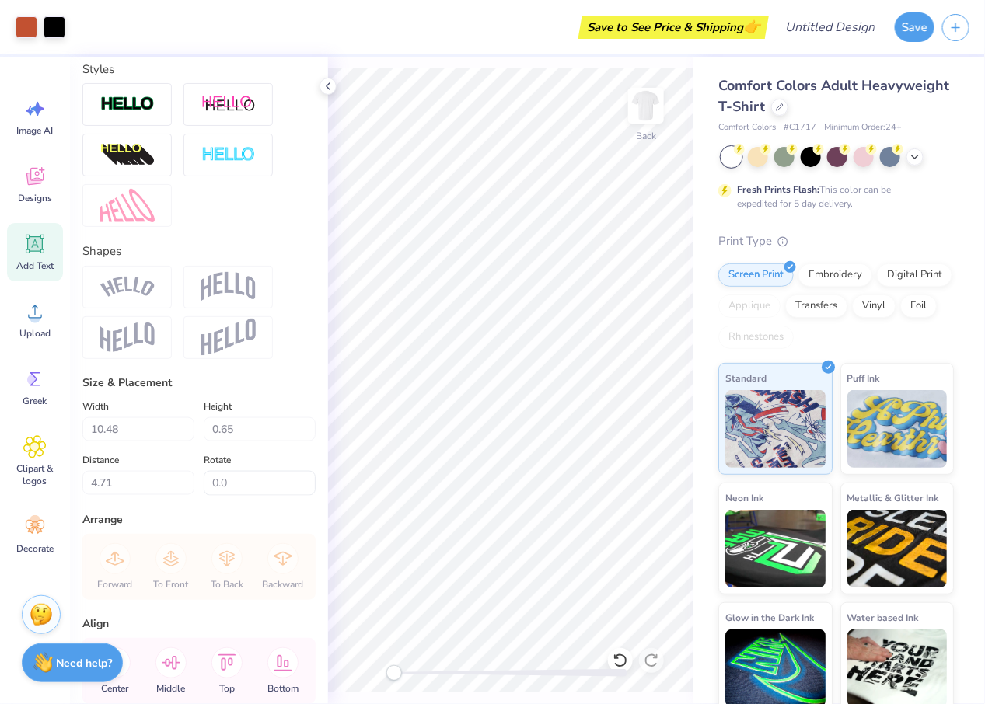
type input "0.62"
type input "4.76"
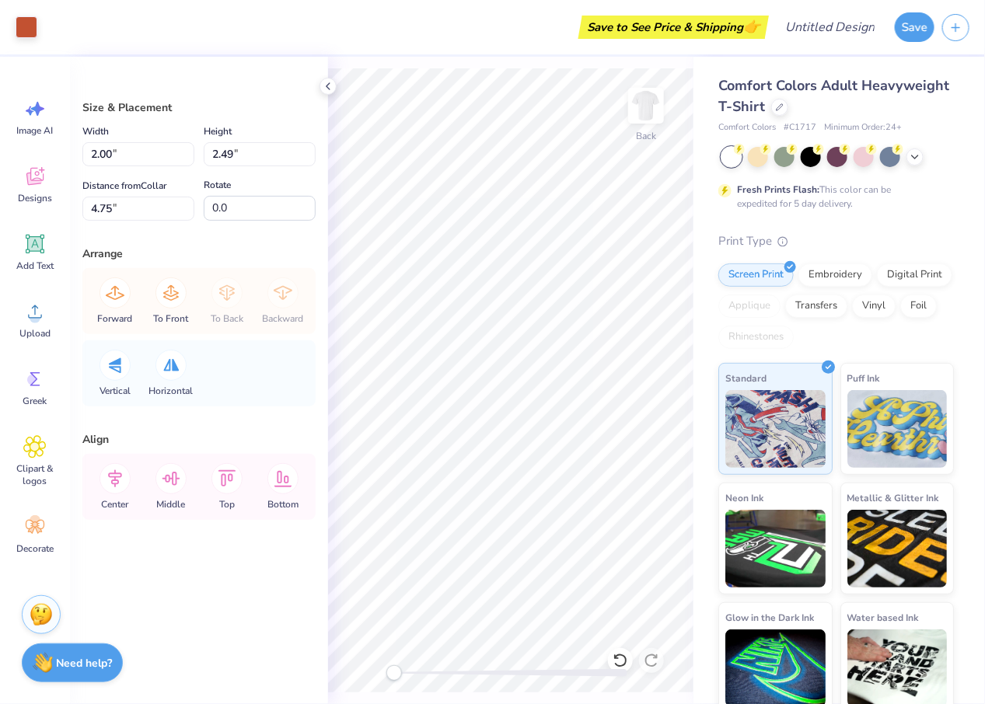
type input "2.06"
type input "2.56"
type input "5.20"
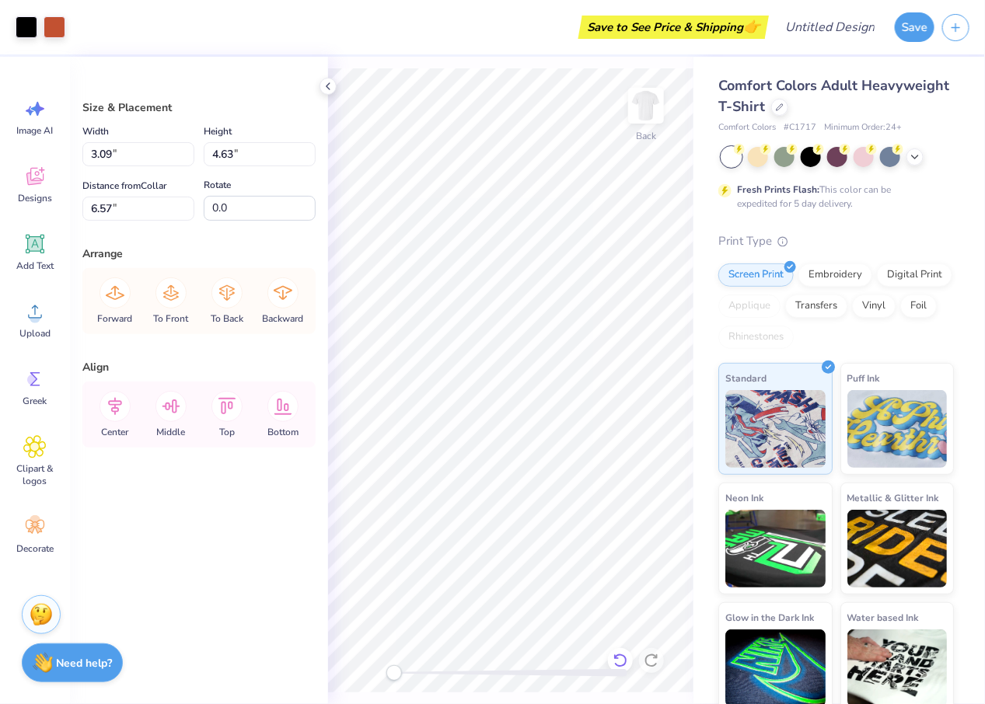
click at [619, 655] on icon at bounding box center [619, 661] width 13 height 14
click at [623, 664] on icon at bounding box center [621, 661] width 16 height 16
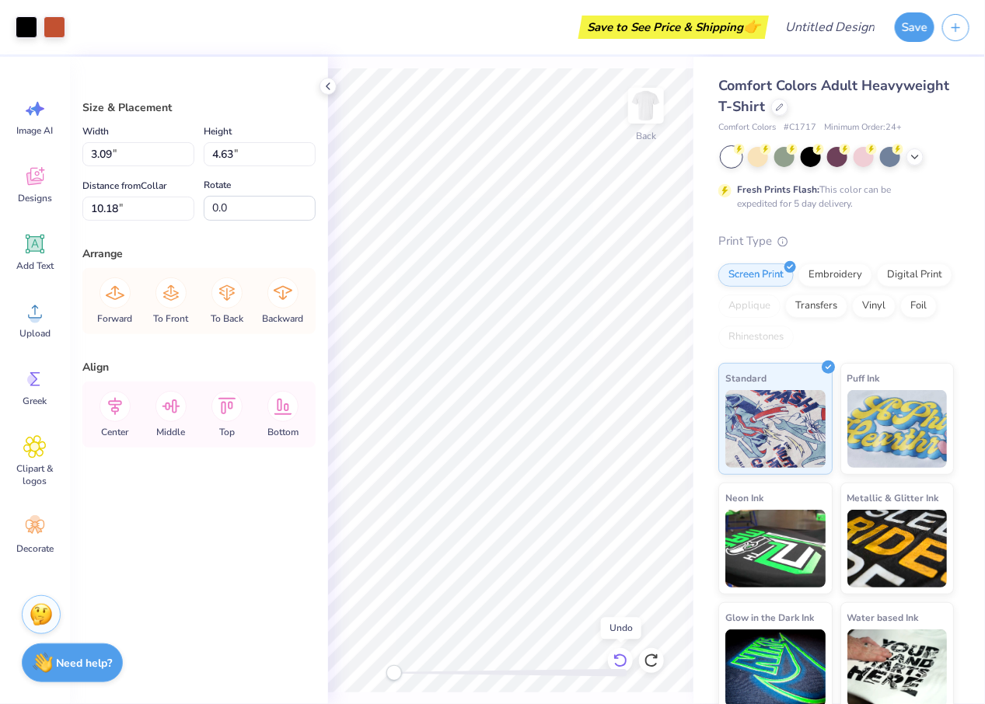
click at [623, 664] on icon at bounding box center [621, 661] width 16 height 16
type input "6.98"
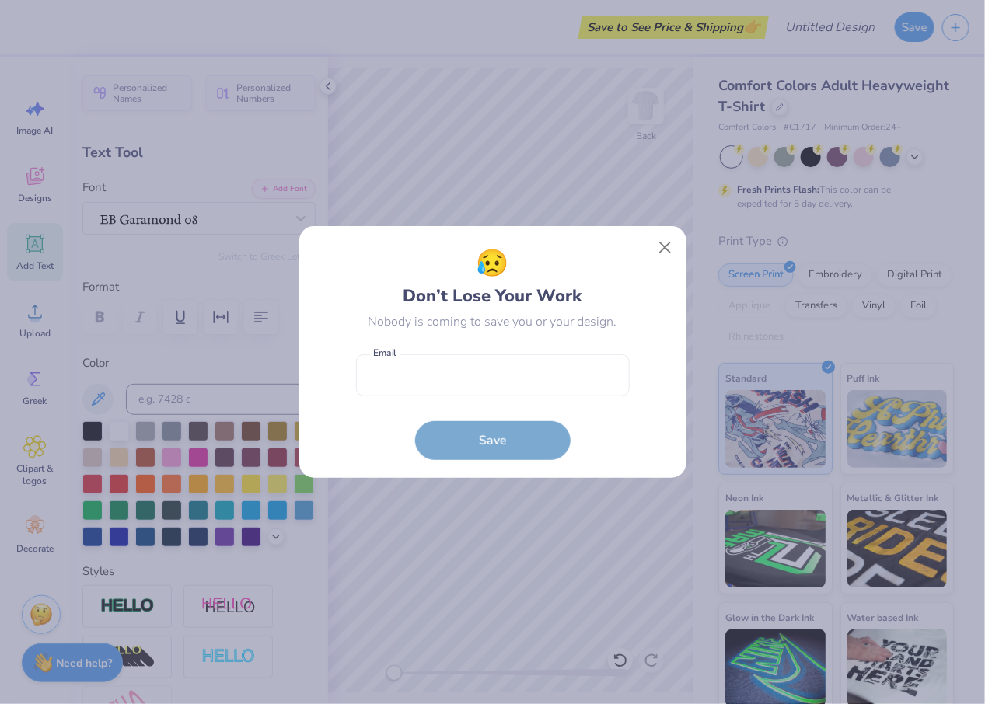
click at [526, 320] on body "Save to See Price & Shipping 👉 Design Title Save Image AI Designs Add Text Uplo…" at bounding box center [492, 352] width 985 height 704
click at [672, 249] on button "Close" at bounding box center [665, 248] width 30 height 30
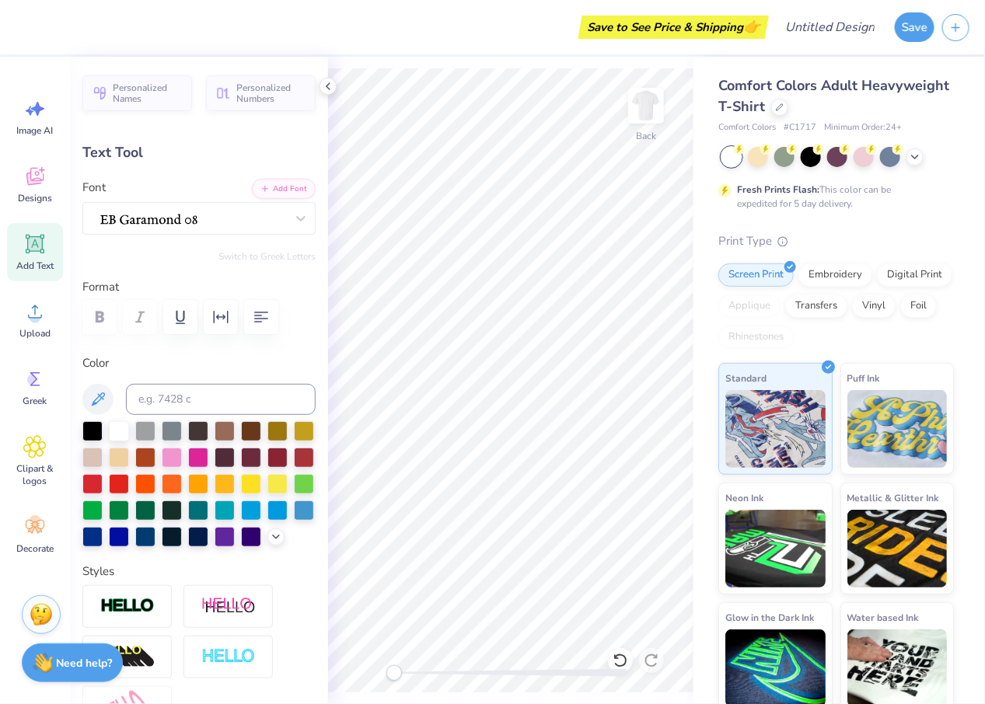
type input "2.56"
type input "0.57"
type input "8.44"
type input "2.30"
type input "0.51"
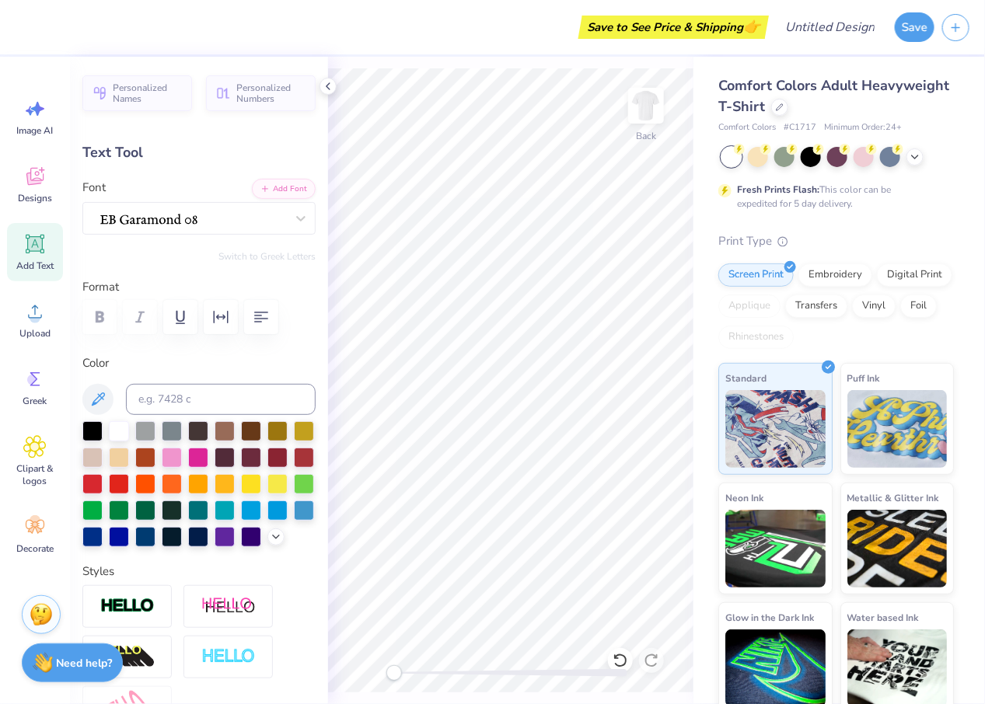
type input "8.43"
type input "10.45"
type input "1.27"
type input "3.45"
click at [146, 210] on div "EB Garamond 12 (12 Regular) [DEMOGRAPHIC_DATA]" at bounding box center [193, 218] width 188 height 24
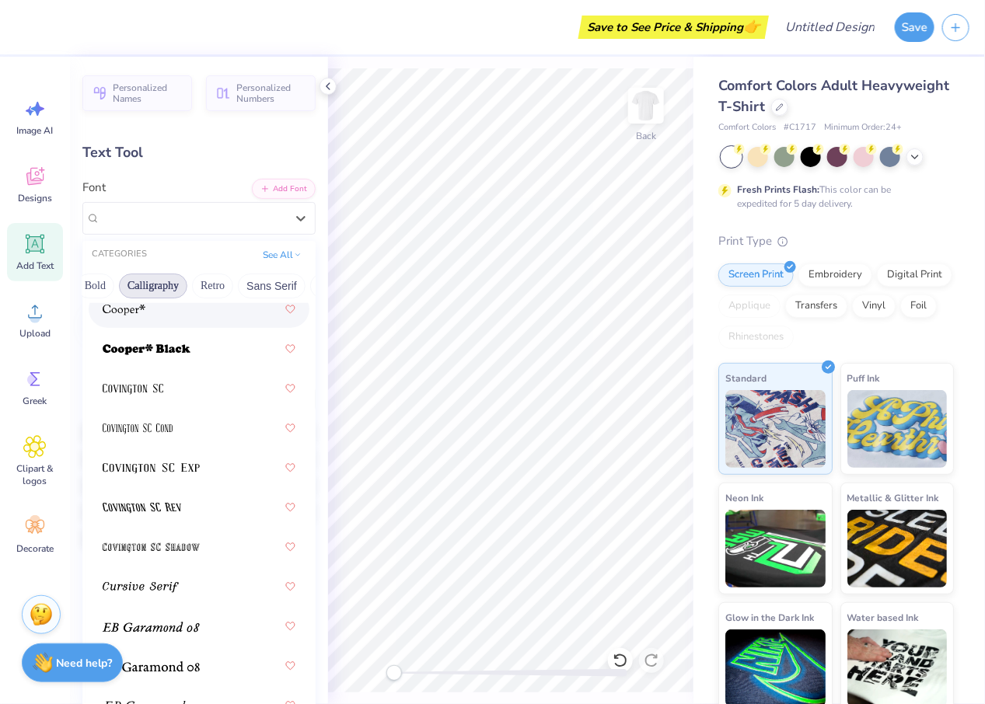
scroll to position [0, 223]
click at [257, 285] on button "Sans Serif" at bounding box center [269, 286] width 68 height 25
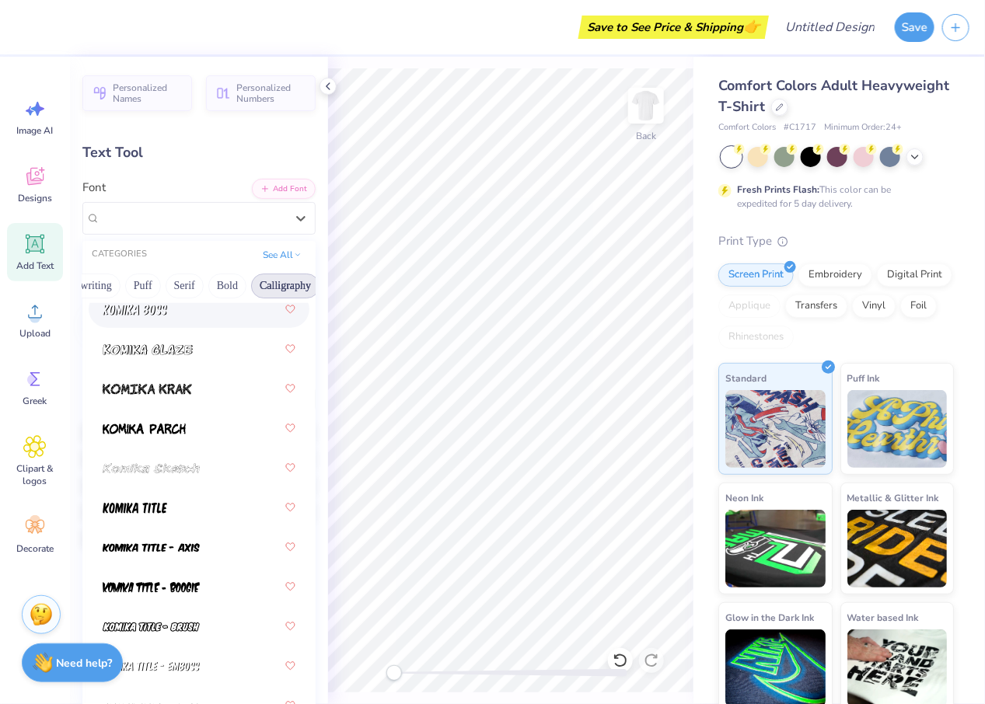
scroll to position [0, 82]
click at [167, 284] on div "Greek Handwriting Puff Serif Bold Calligraphy Retro Sans Serif Minimal Fantasy …" at bounding box center [198, 286] width 233 height 34
click at [178, 285] on button "Serif" at bounding box center [191, 286] width 38 height 25
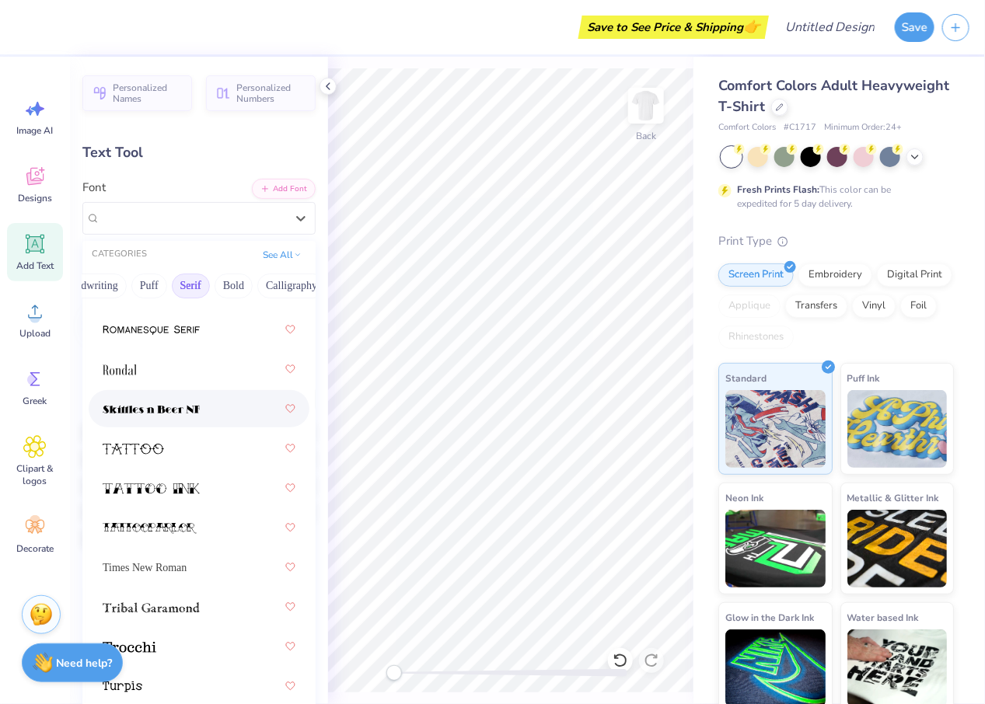
scroll to position [2700, 0]
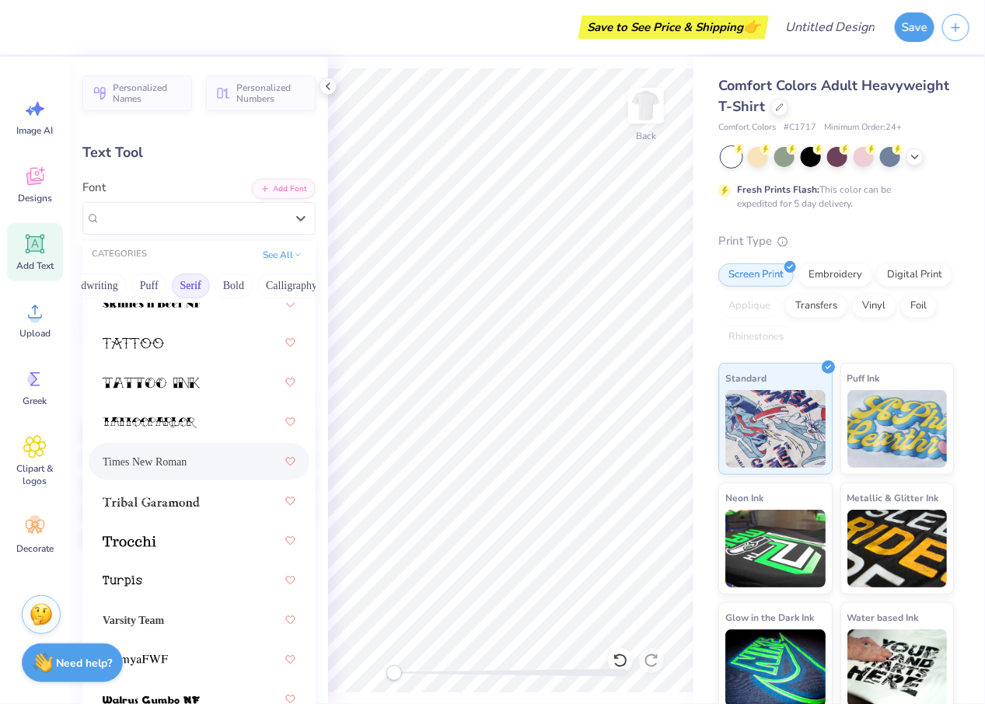
click at [191, 452] on div "Times New Roman" at bounding box center [199, 462] width 193 height 28
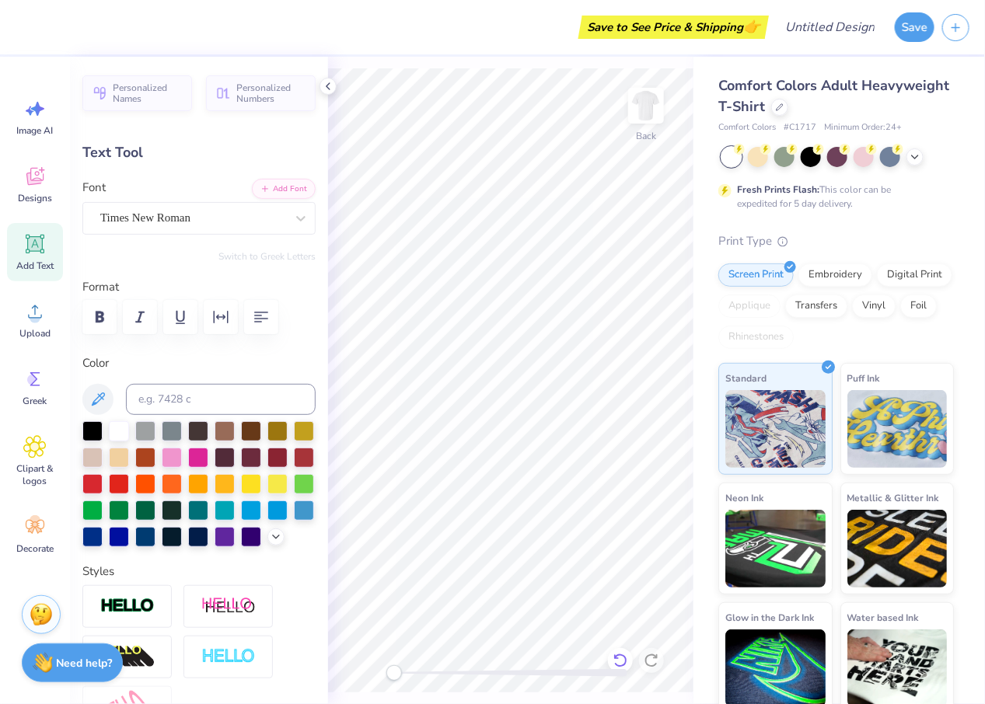
click at [619, 660] on icon at bounding box center [621, 661] width 16 height 16
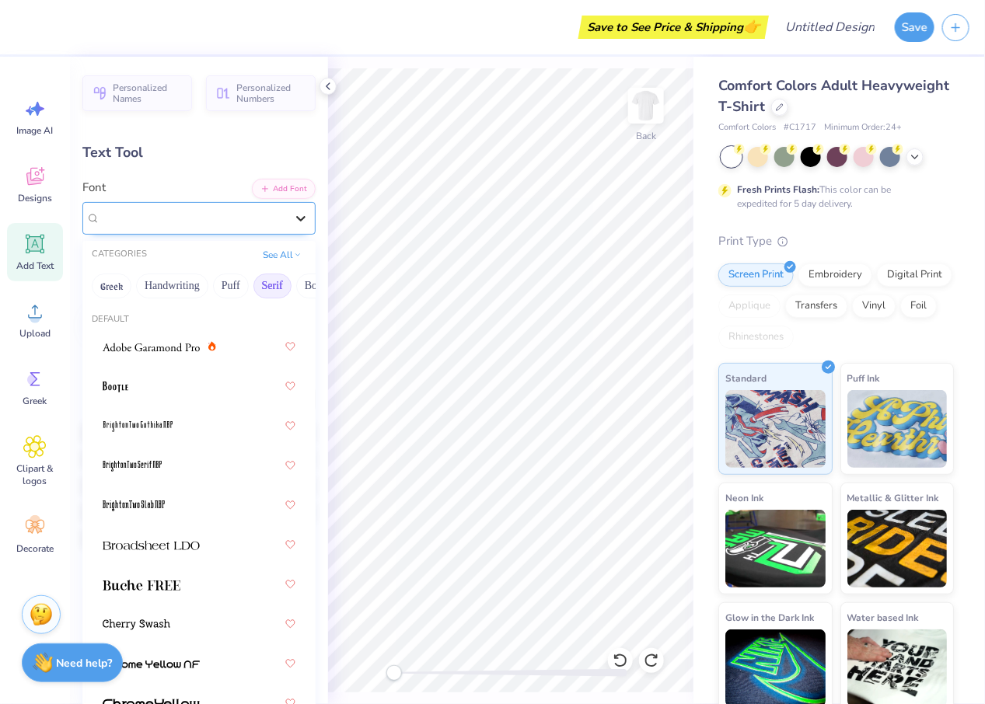
click at [304, 218] on icon at bounding box center [301, 219] width 16 height 16
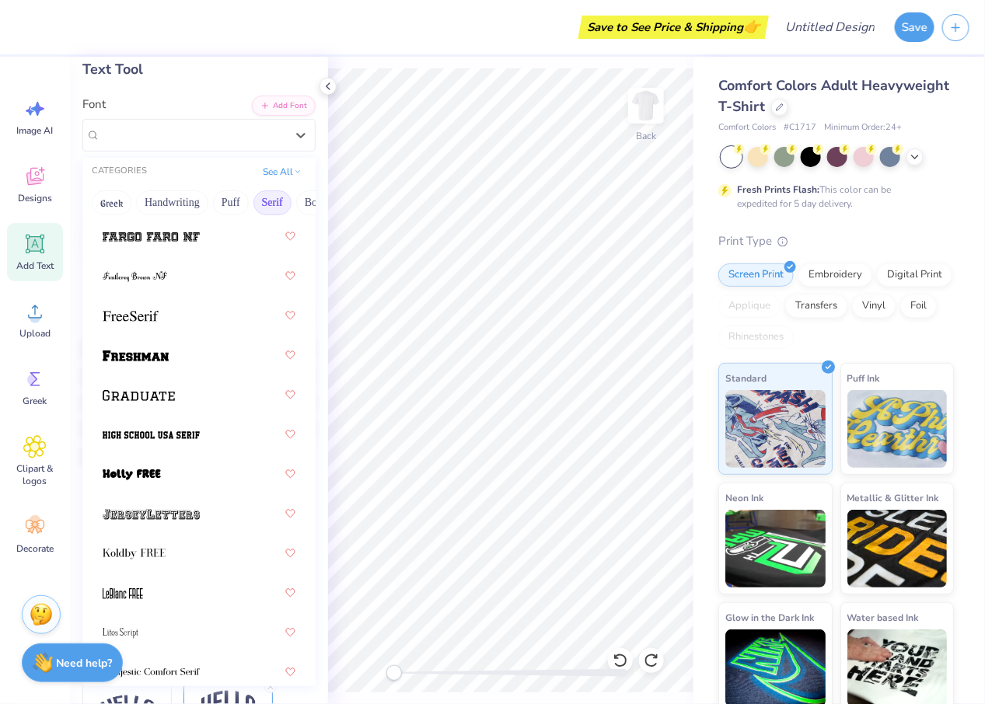
scroll to position [1629, 0]
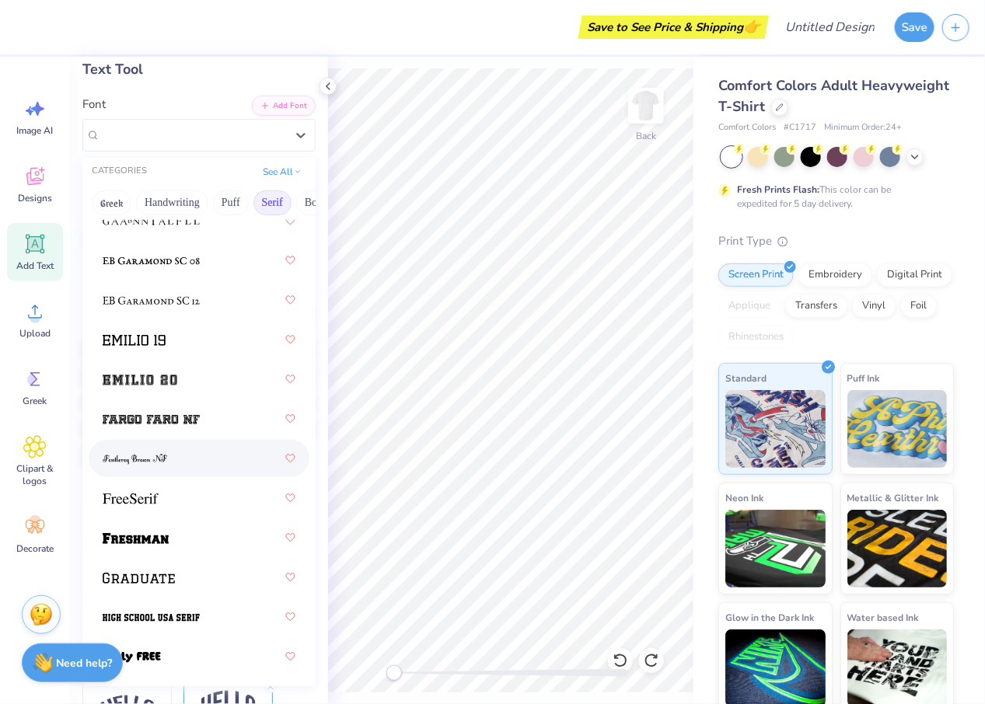
click at [672, 142] on div "Comfort Colors Adult Heavyweight T-Shirt Comfort Colors # C1717 Minimum Order: …" at bounding box center [839, 386] width 292 height 658
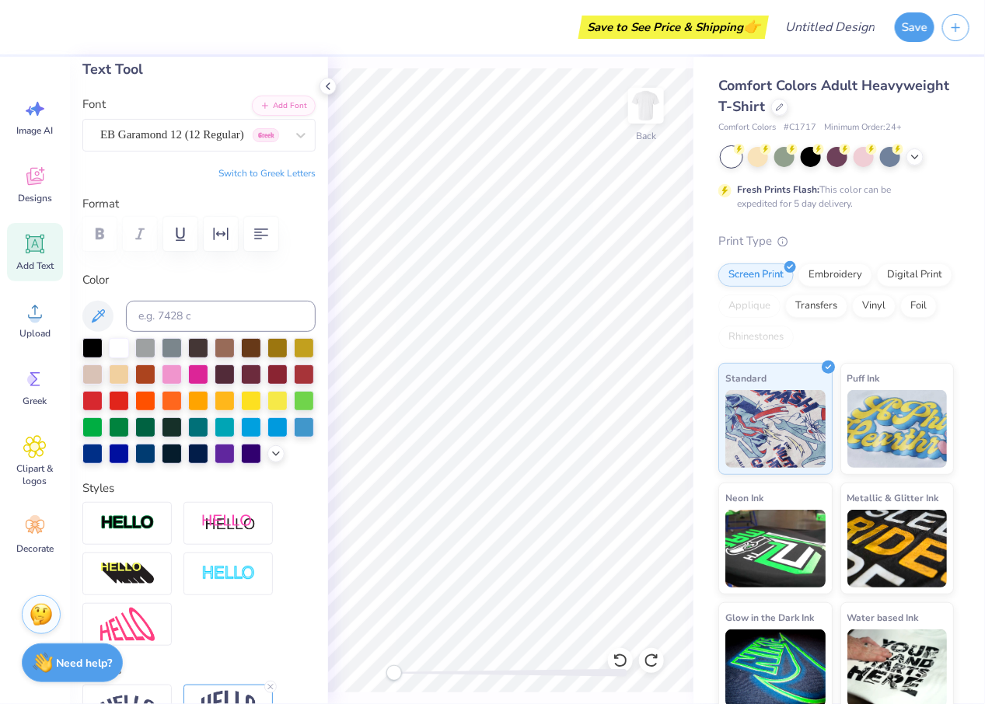
click at [672, 141] on div "Comfort Colors Adult Heavyweight T-Shirt Comfort Colors # C1717 Minimum Order: …" at bounding box center [839, 386] width 292 height 658
click at [672, 159] on div at bounding box center [914, 155] width 17 height 17
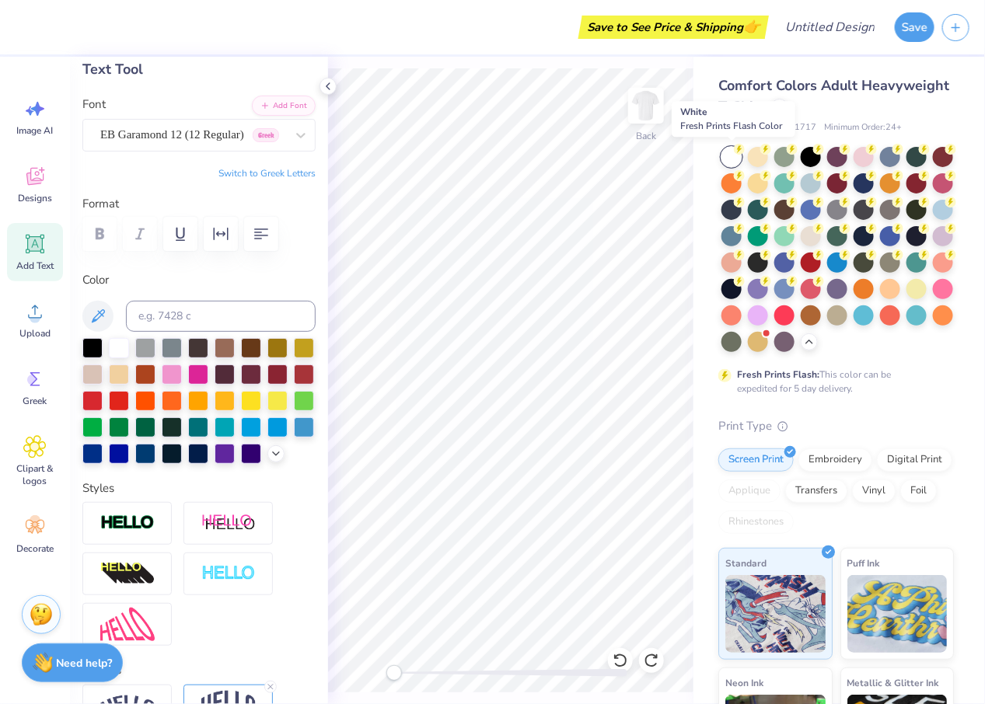
click at [672, 160] on div at bounding box center [731, 157] width 20 height 20
click at [333, 83] on icon at bounding box center [328, 86] width 12 height 12
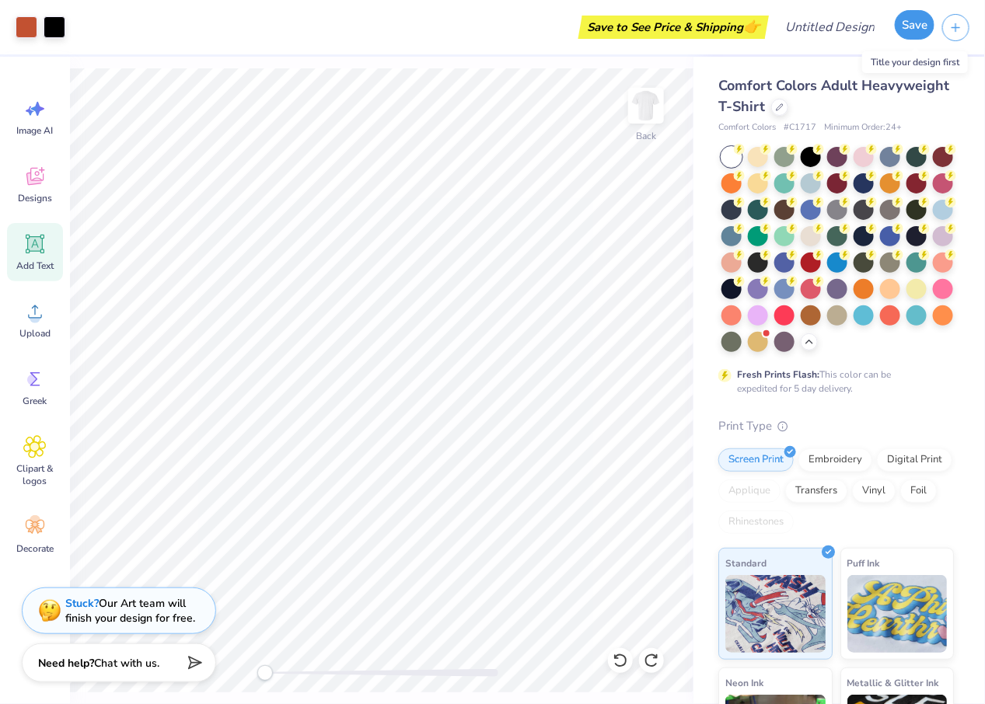
click at [672, 28] on button "Save" at bounding box center [915, 25] width 40 height 30
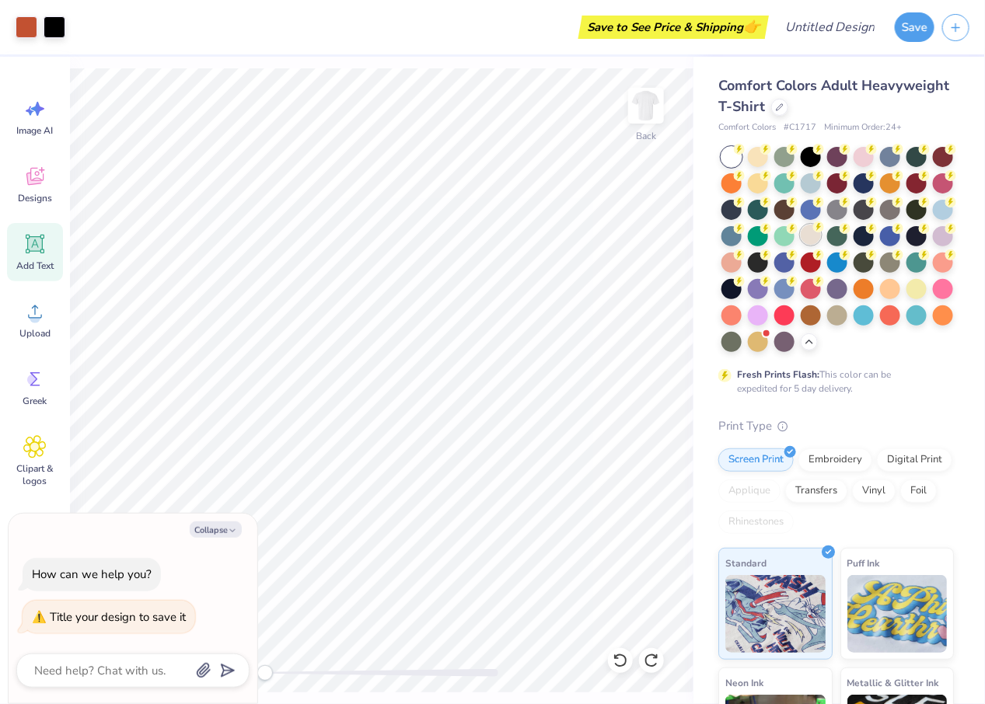
click at [672, 234] on div at bounding box center [811, 235] width 20 height 20
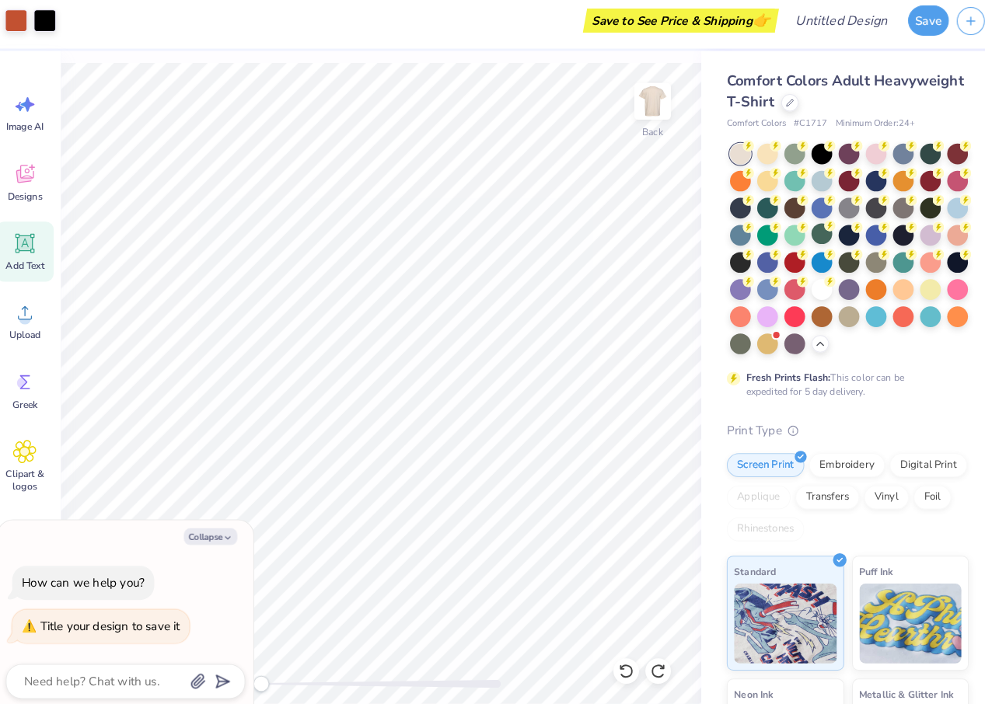
type textarea "x"
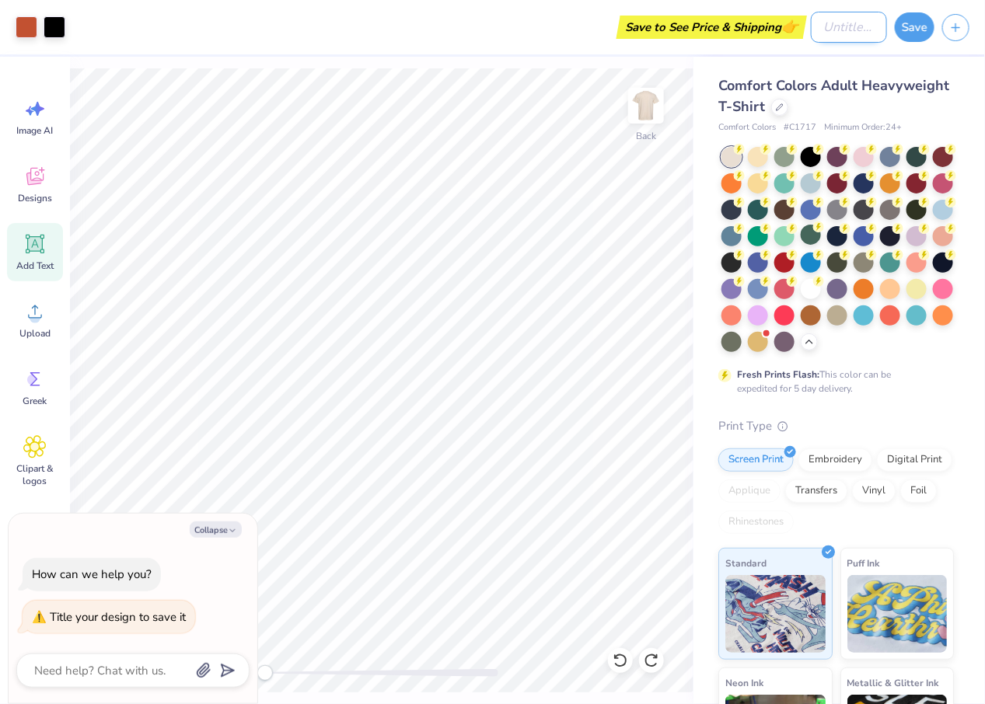
click at [672, 22] on input "Design Title" at bounding box center [849, 27] width 76 height 31
type input "T"
type textarea "x"
type input "TB"
type textarea "x"
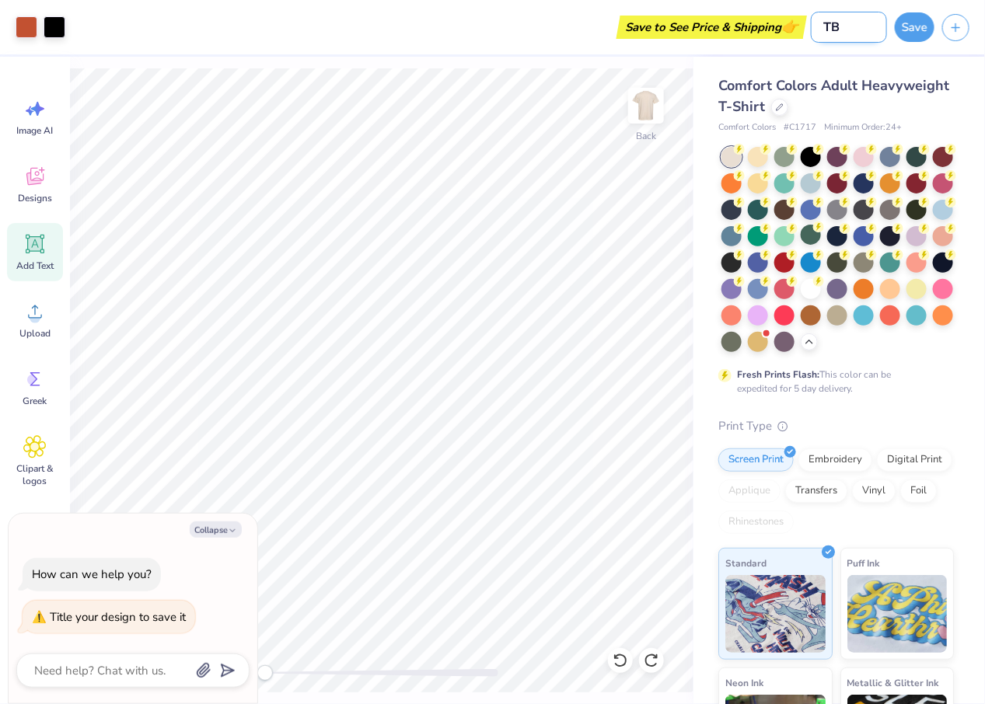
type input "TBL"
type textarea "x"
type input "TBLA"
type textarea "x"
type input "TBLA"
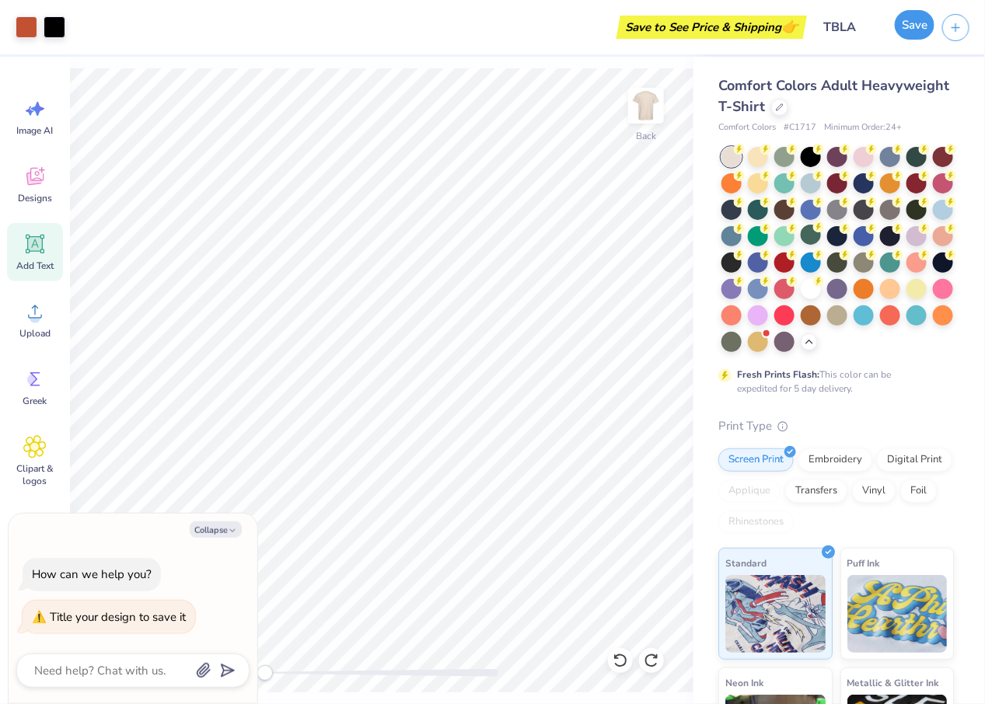
click at [672, 34] on button "Save" at bounding box center [915, 25] width 40 height 30
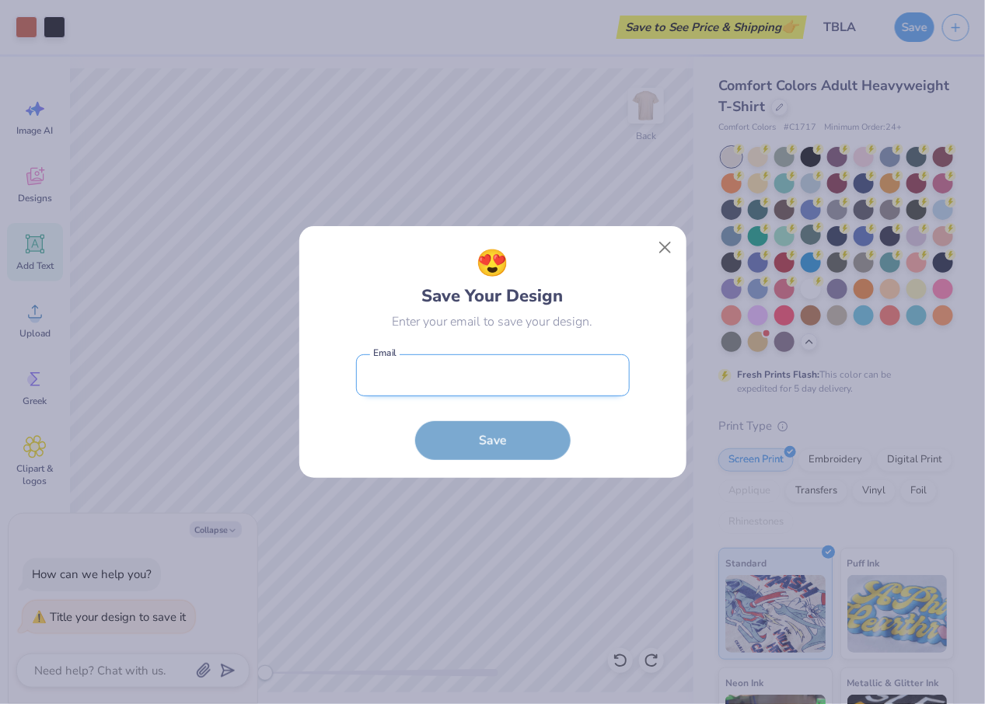
click at [556, 369] on input "email" at bounding box center [493, 375] width 274 height 43
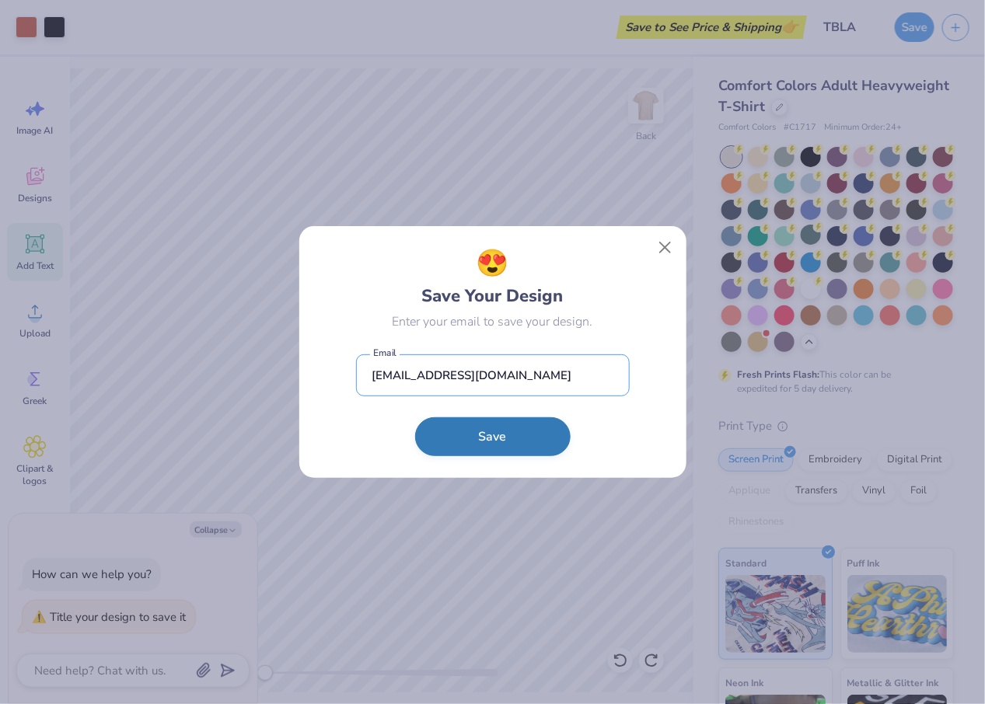
type input "[EMAIL_ADDRESS][DOMAIN_NAME]"
click at [423, 438] on button "Save" at bounding box center [492, 436] width 155 height 39
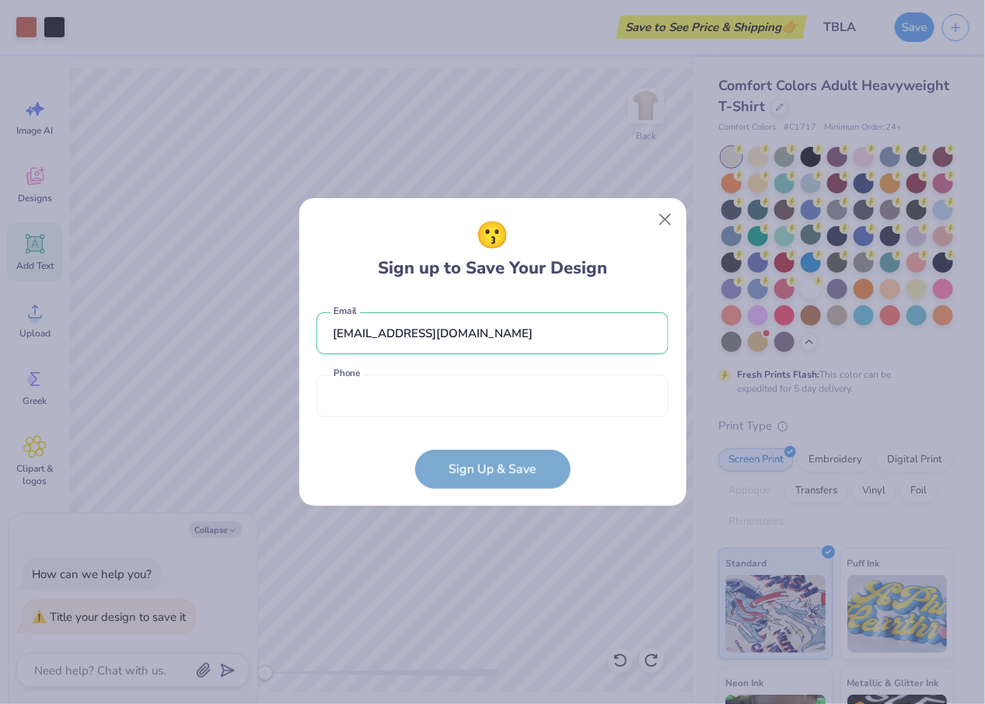
click at [552, 417] on div "[EMAIL_ADDRESS][DOMAIN_NAME] Email Phone is a required field Phone" at bounding box center [492, 361] width 352 height 128
click at [551, 417] on div "[EMAIL_ADDRESS][DOMAIN_NAME] Email Phone is a required field Phone" at bounding box center [492, 361] width 352 height 128
click at [525, 401] on input "tel" at bounding box center [492, 396] width 352 height 43
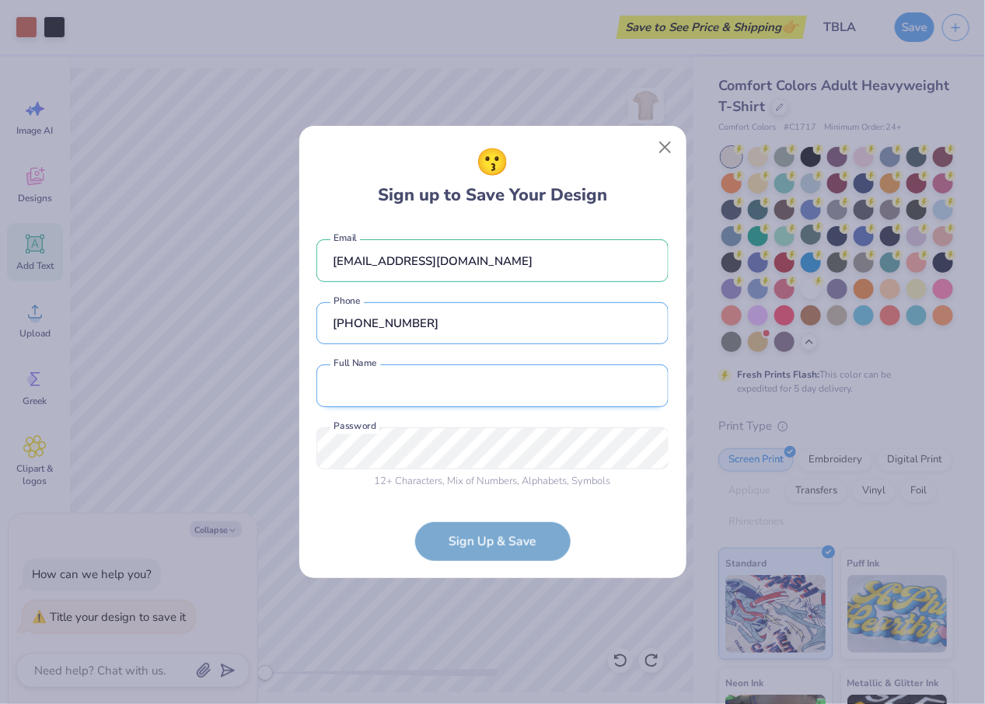
type input "[PHONE_NUMBER]"
click at [498, 379] on input "text" at bounding box center [492, 386] width 352 height 43
type input "[PERSON_NAME]"
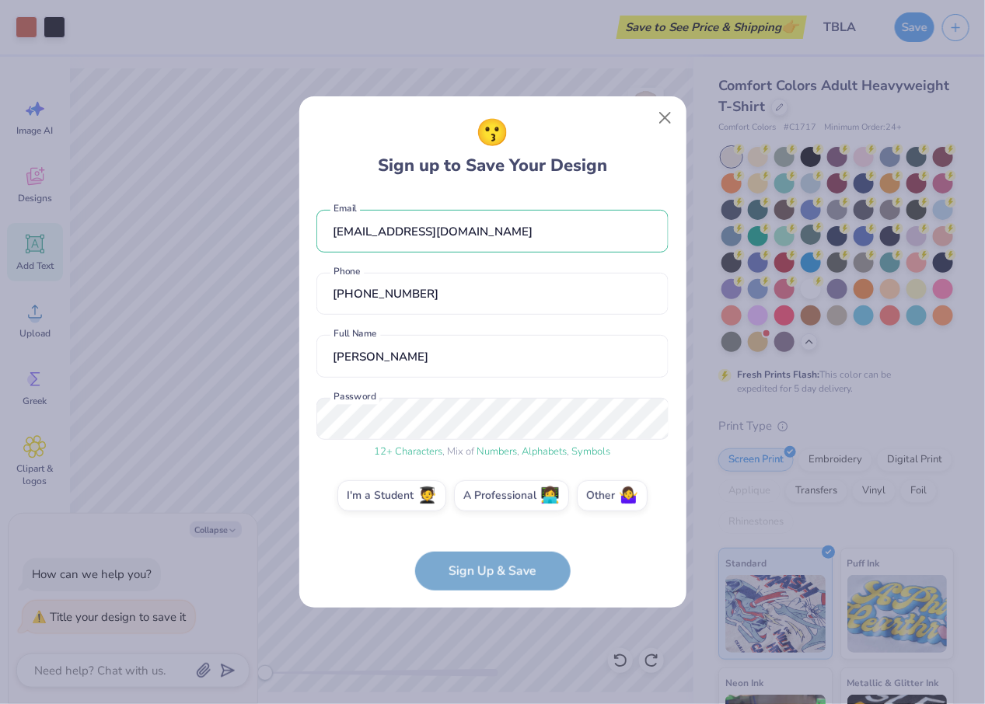
click at [477, 560] on form "[EMAIL_ADDRESS][DOMAIN_NAME] Email [PHONE_NUMBER] Phone [PERSON_NAME] Full Name…" at bounding box center [492, 392] width 352 height 396
click at [482, 572] on form "[EMAIL_ADDRESS][DOMAIN_NAME] Email [PHONE_NUMBER] Phone [PERSON_NAME] Full Name…" at bounding box center [492, 392] width 352 height 396
click at [417, 492] on label "I'm a Student 🧑‍🎓" at bounding box center [391, 493] width 109 height 31
click at [487, 494] on input "I'm a Student 🧑‍🎓" at bounding box center [492, 499] width 10 height 10
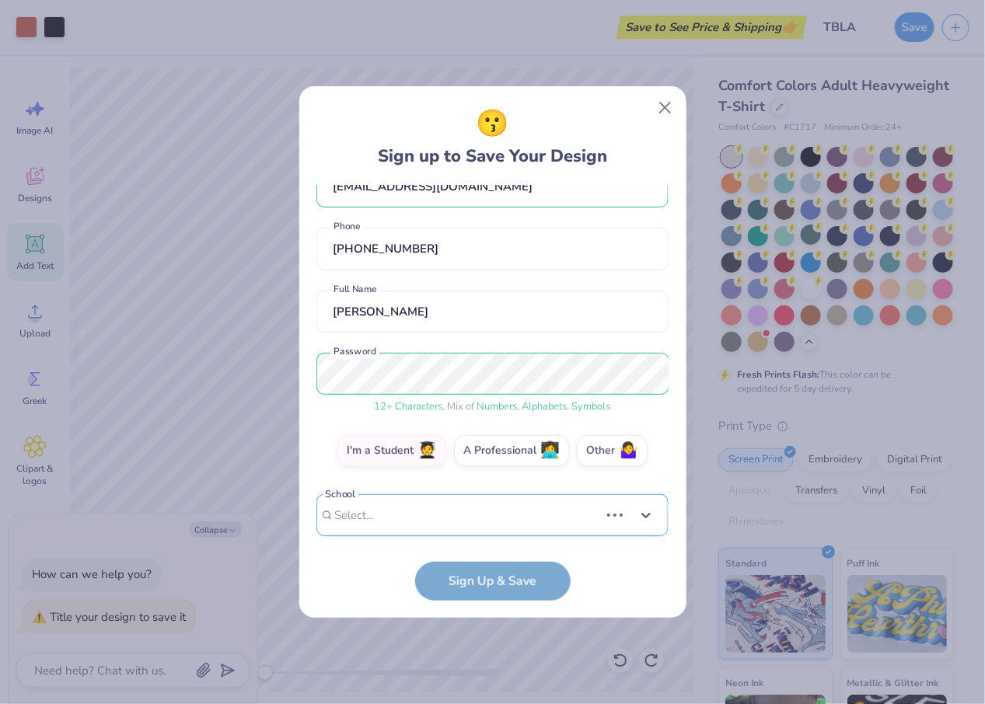
click at [424, 518] on div "Use Up and Down to choose options, press Enter to select the currently focused …" at bounding box center [492, 538] width 352 height 89
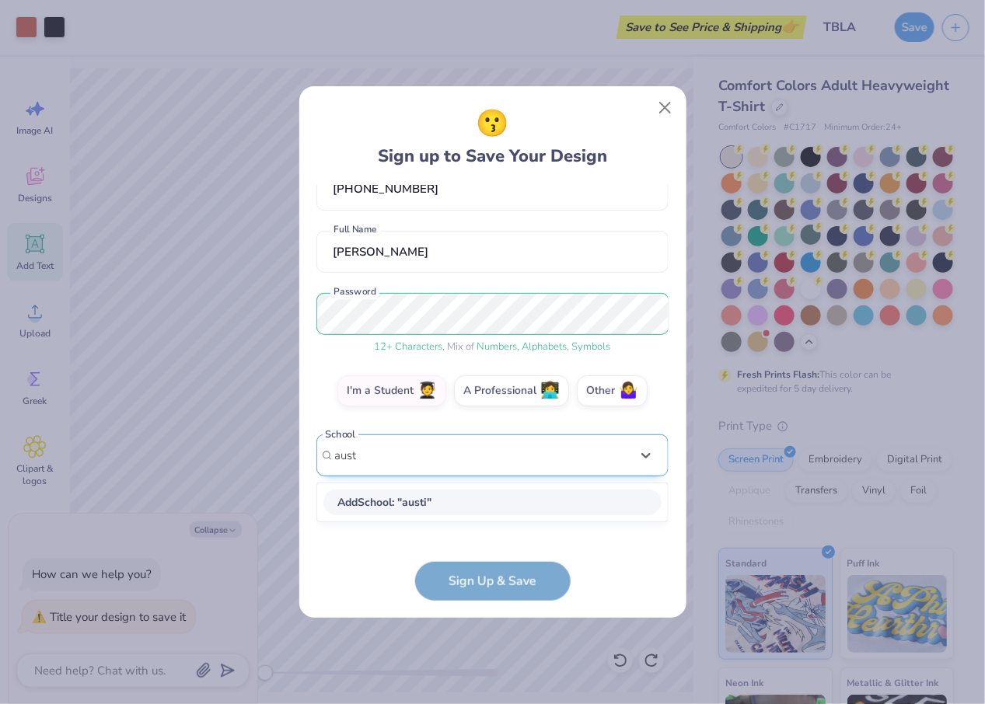
scroll to position [94, 0]
type input "a"
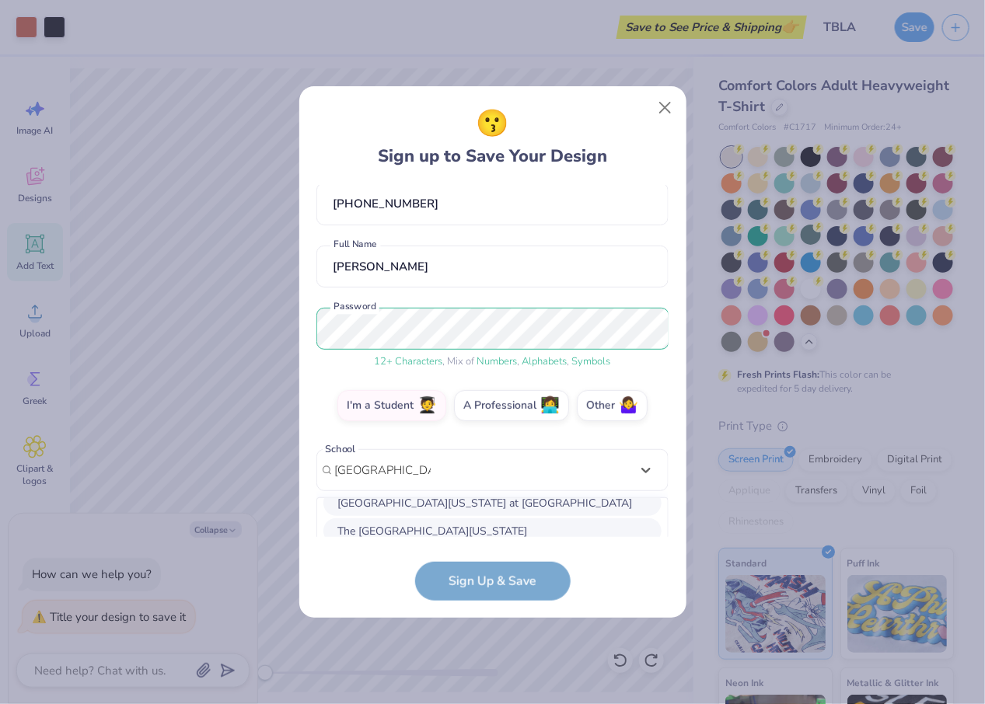
scroll to position [37, 0]
click at [452, 511] on div "The [GEOGRAPHIC_DATA][US_STATE]" at bounding box center [492, 508] width 338 height 26
type input "[GEOGRAPHIC_DATA][US_STATE]"
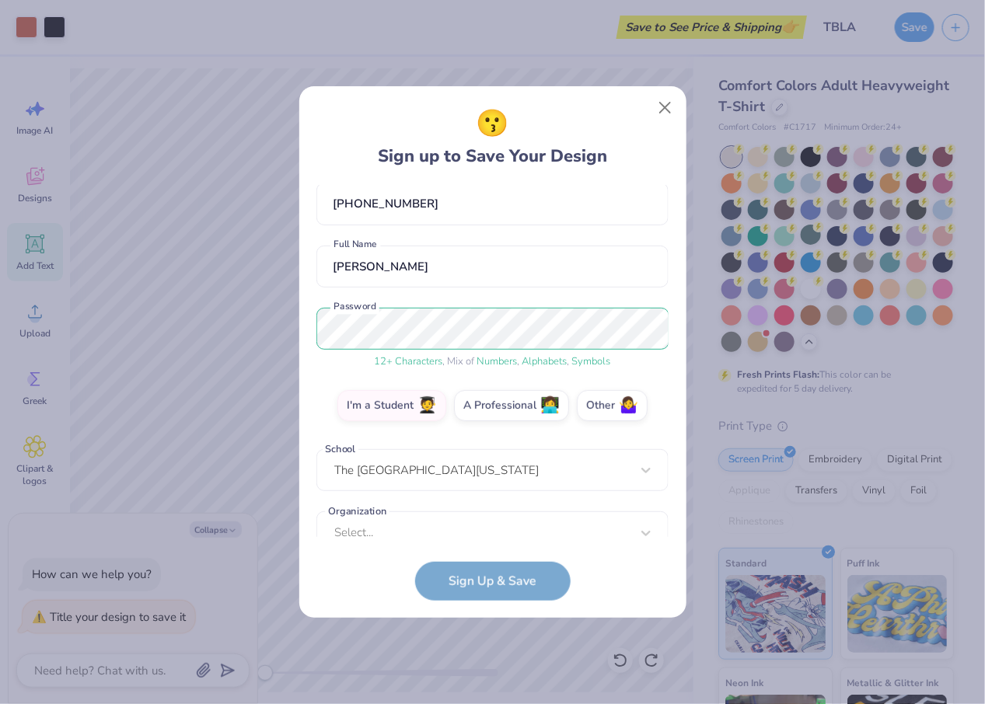
scroll to position [105, 0]
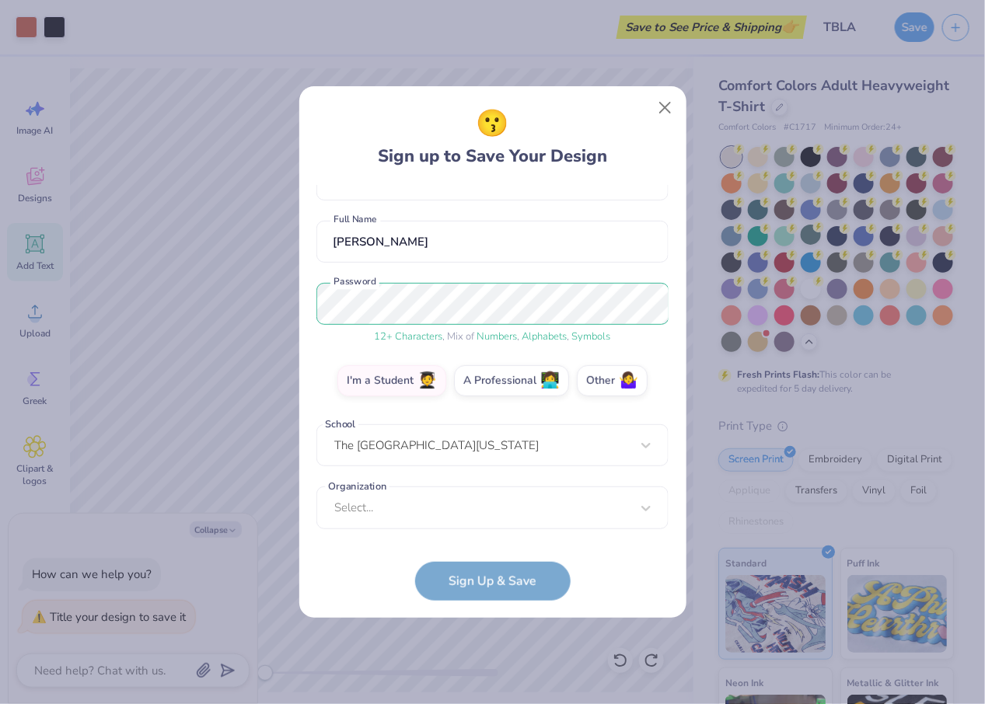
click at [463, 574] on form "[EMAIL_ADDRESS][DOMAIN_NAME] Email [PHONE_NUMBER] Phone [PERSON_NAME] Full Name…" at bounding box center [492, 393] width 352 height 416
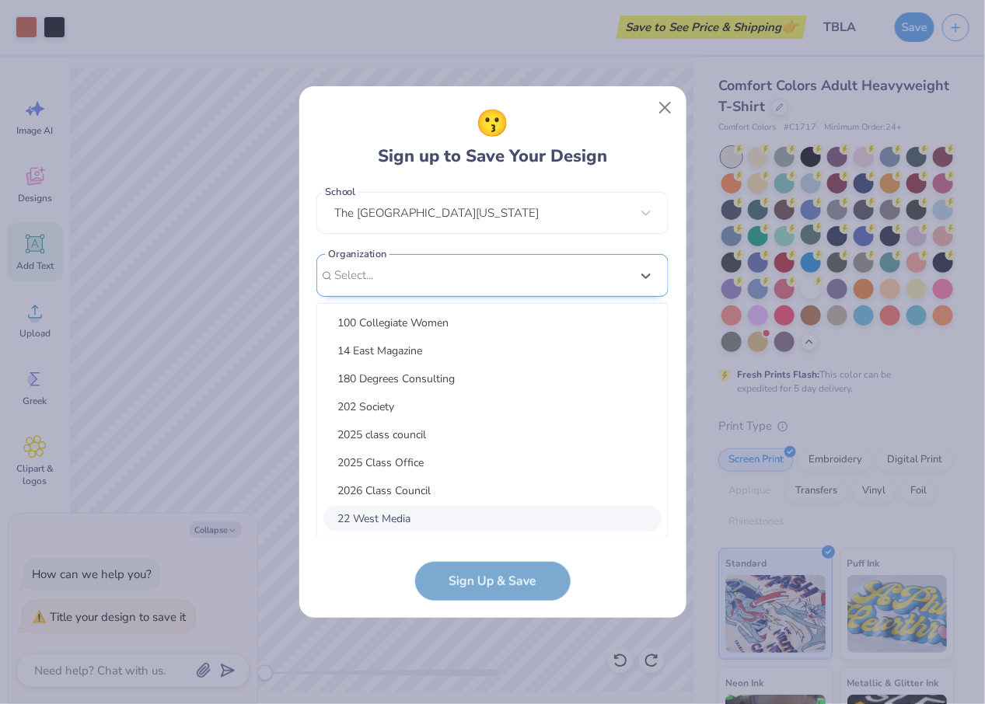
click at [392, 505] on div "option focused, 8 of 15. 15 results available. Use Up and Down to choose option…" at bounding box center [492, 396] width 352 height 284
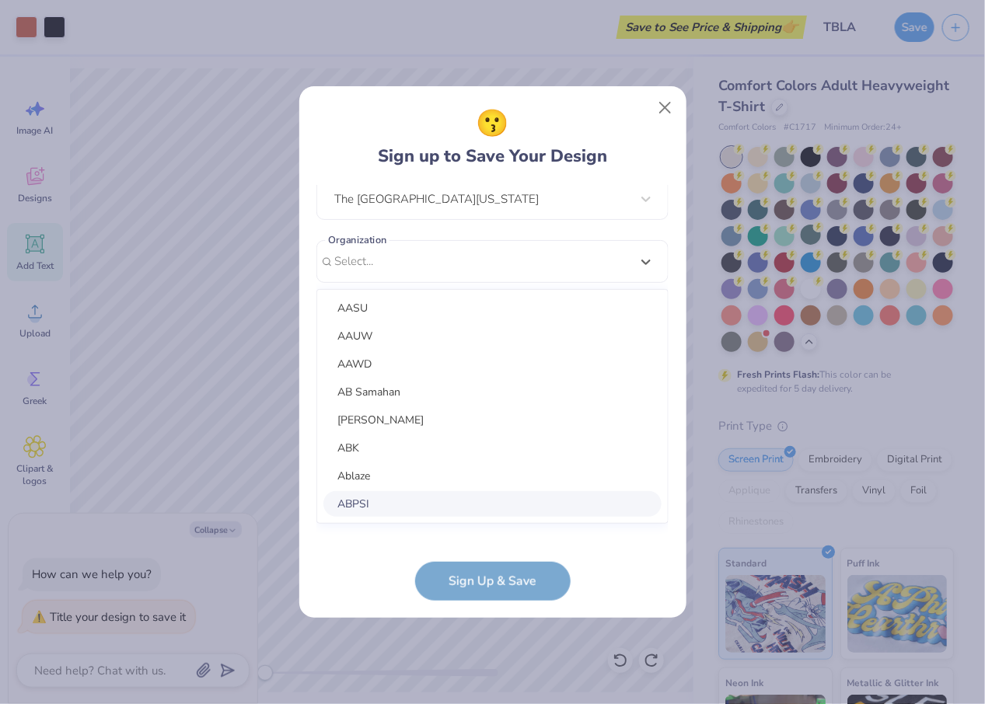
scroll to position [0, 0]
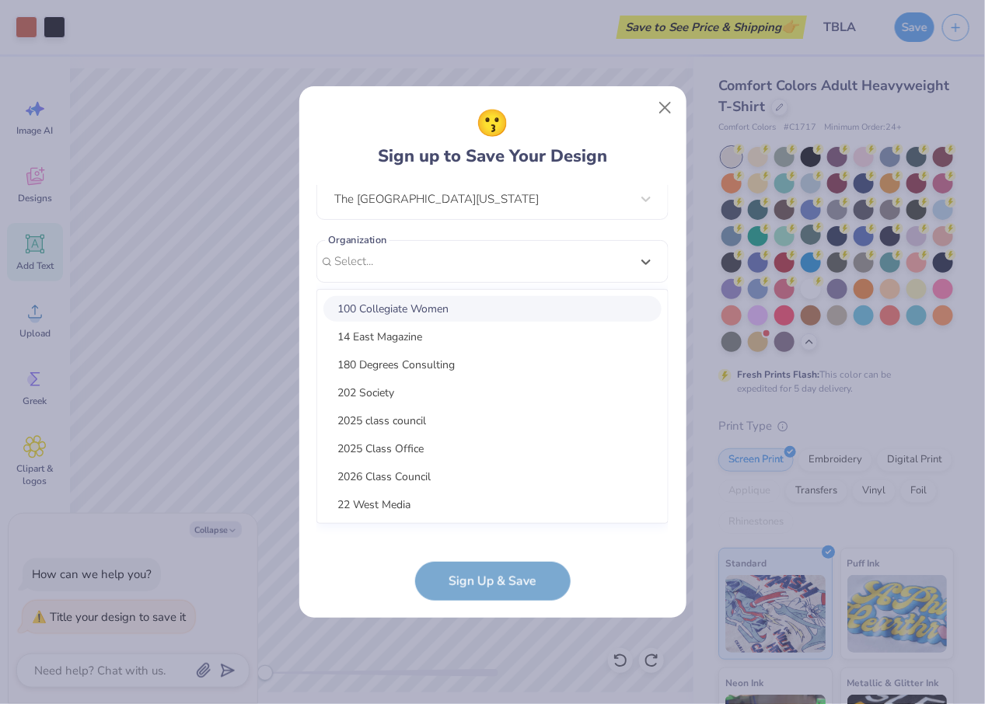
click at [642, 264] on div "[EMAIL_ADDRESS][DOMAIN_NAME] Email [PHONE_NUMBER] Phone [PERSON_NAME] Full Name…" at bounding box center [492, 361] width 352 height 352
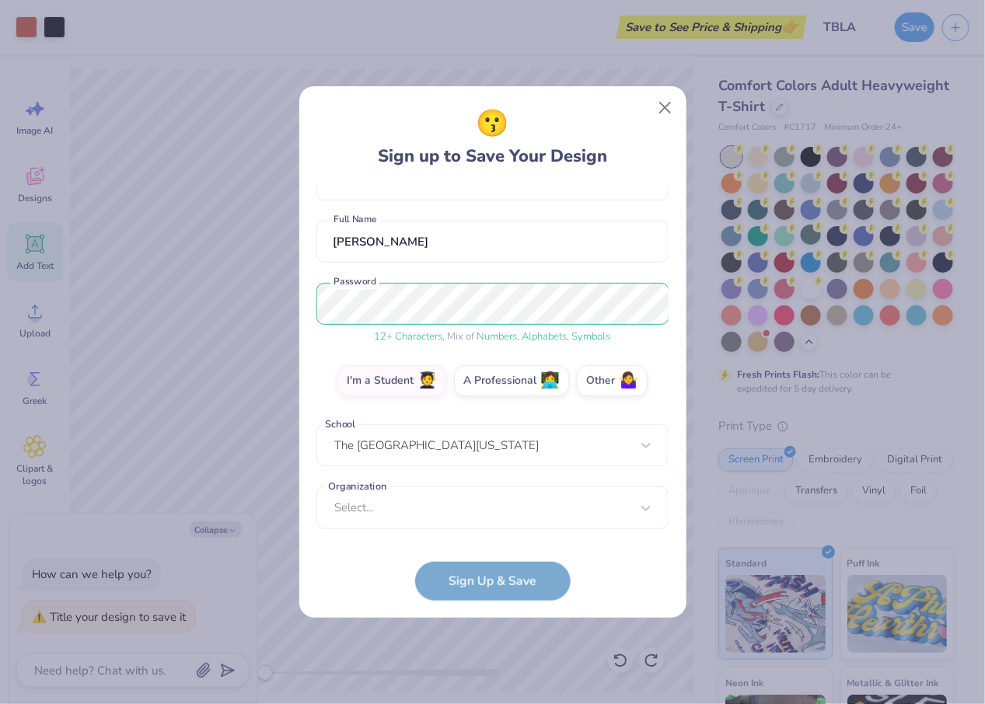
click at [472, 593] on form "[EMAIL_ADDRESS][DOMAIN_NAME] Email [PHONE_NUMBER] Phone [PERSON_NAME] Full Name…" at bounding box center [492, 393] width 352 height 416
click at [406, 497] on div "Select..." at bounding box center [492, 508] width 352 height 43
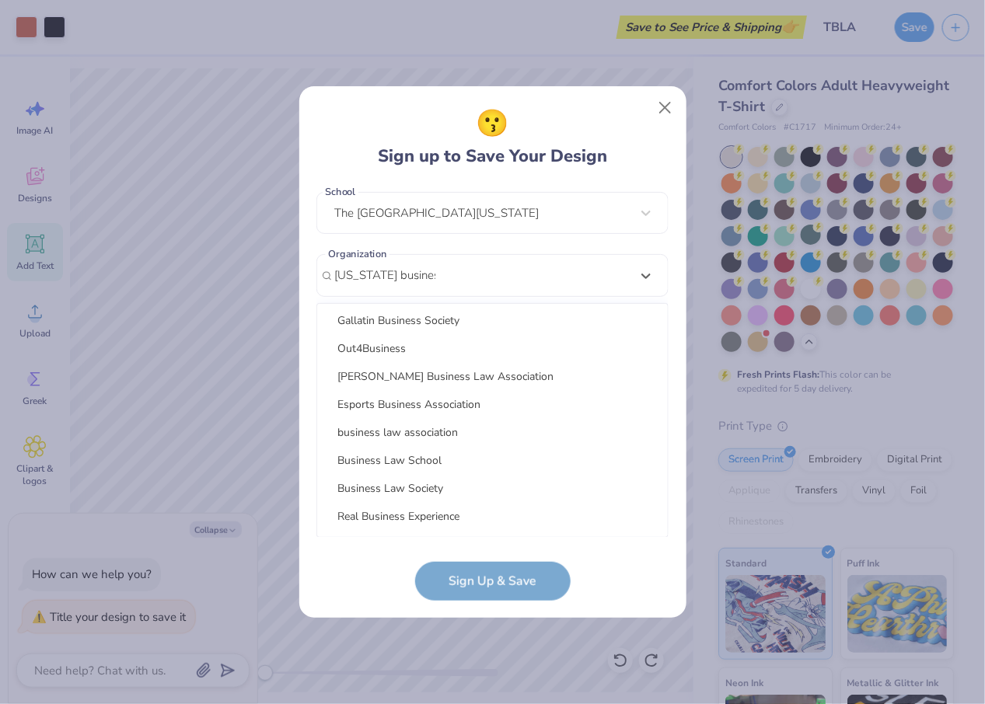
scroll to position [196, 0]
click at [425, 426] on div "business law association" at bounding box center [492, 435] width 338 height 26
type input "[US_STATE] business law"
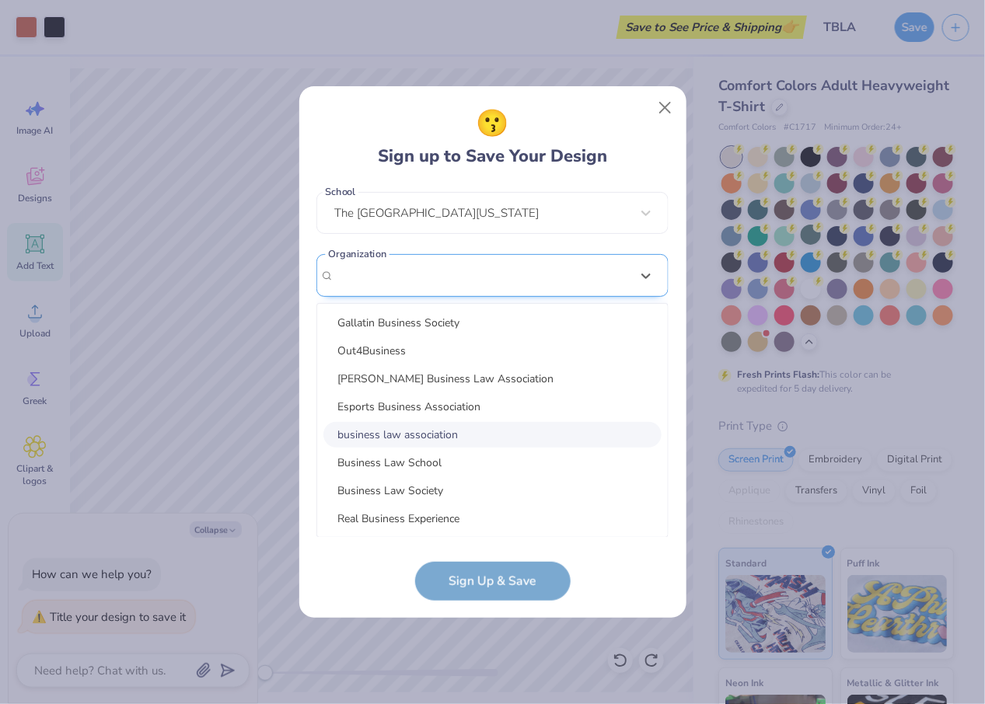
scroll to position [168, 0]
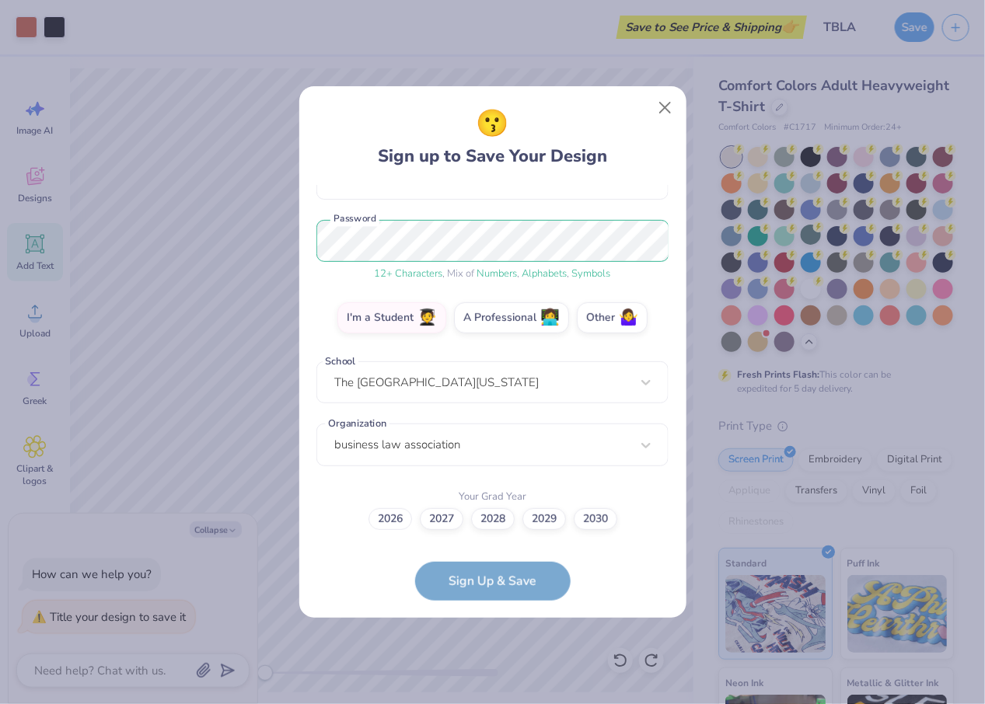
click at [402, 517] on label "2026" at bounding box center [390, 519] width 44 height 22
click at [487, 683] on input "2026" at bounding box center [492, 688] width 10 height 10
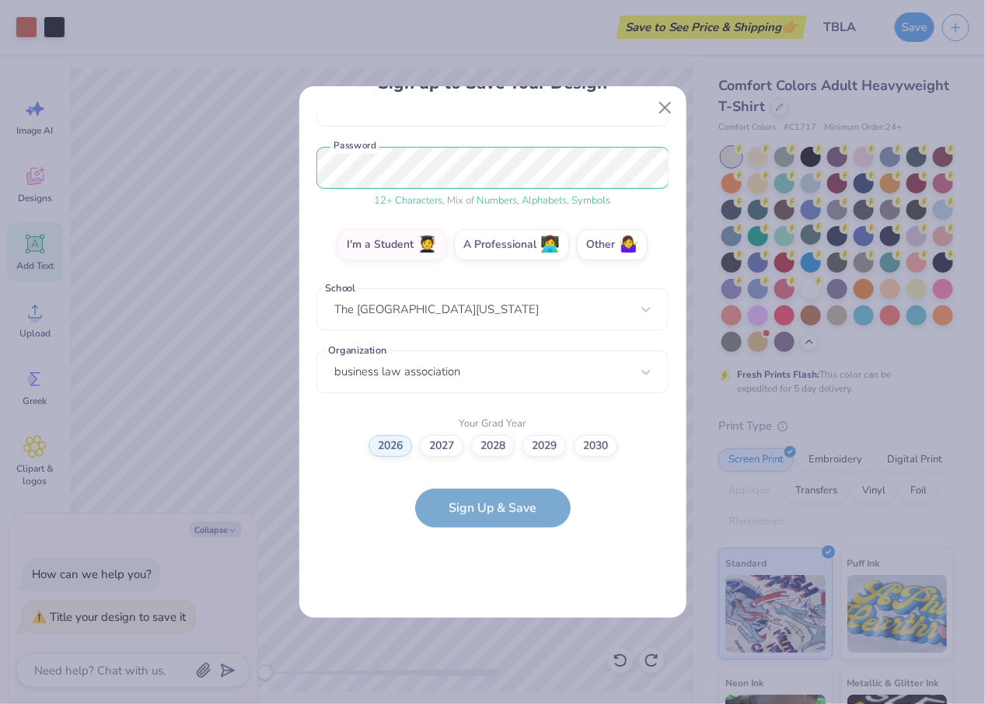
scroll to position [0, 0]
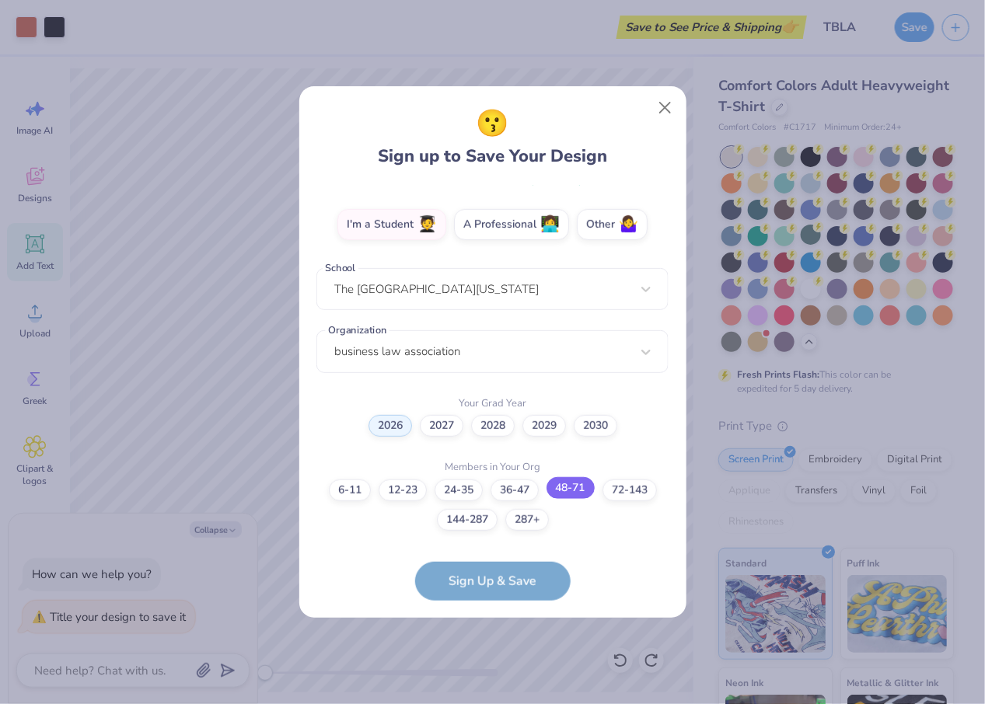
click at [582, 494] on label "48-71" at bounding box center [570, 488] width 48 height 22
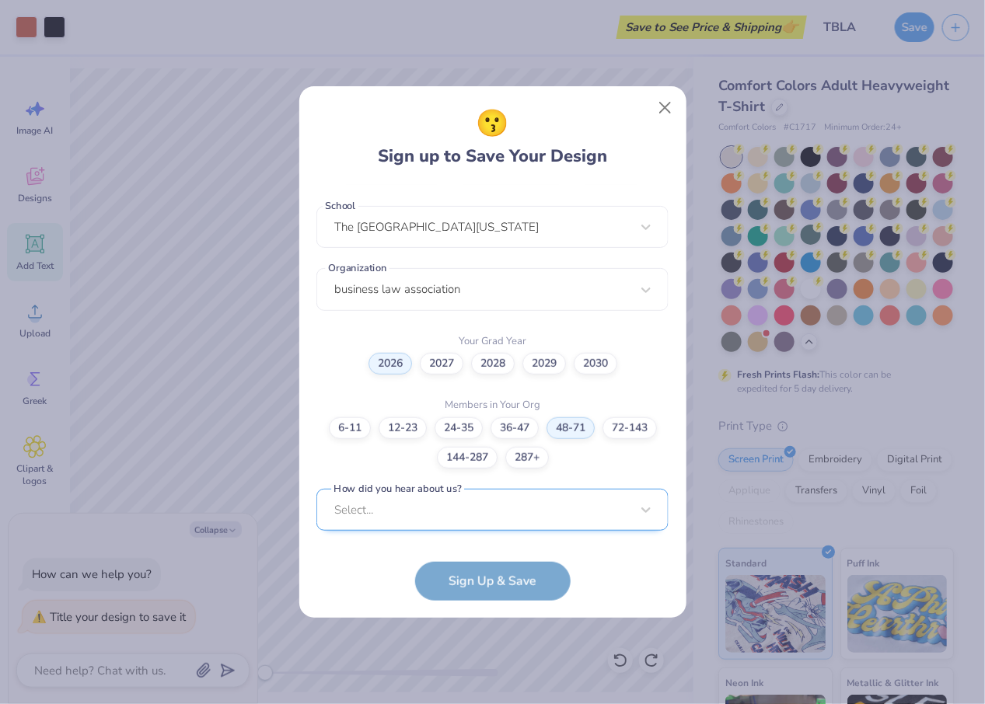
click at [514, 517] on div "Select..." at bounding box center [492, 510] width 352 height 43
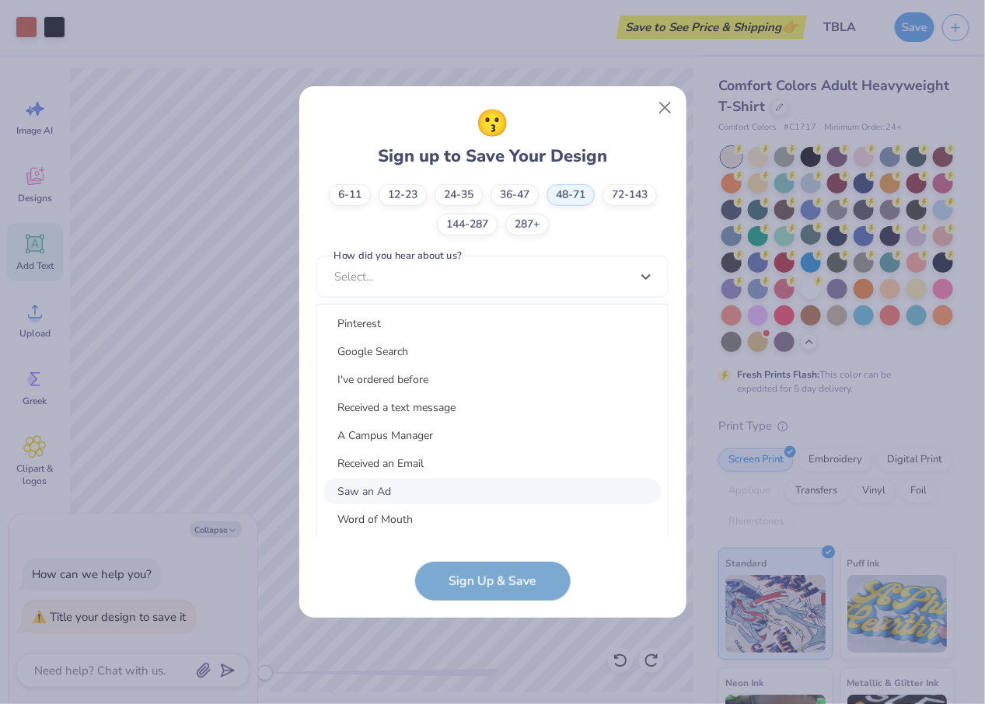
click at [473, 482] on div "Saw an Ad" at bounding box center [492, 492] width 338 height 26
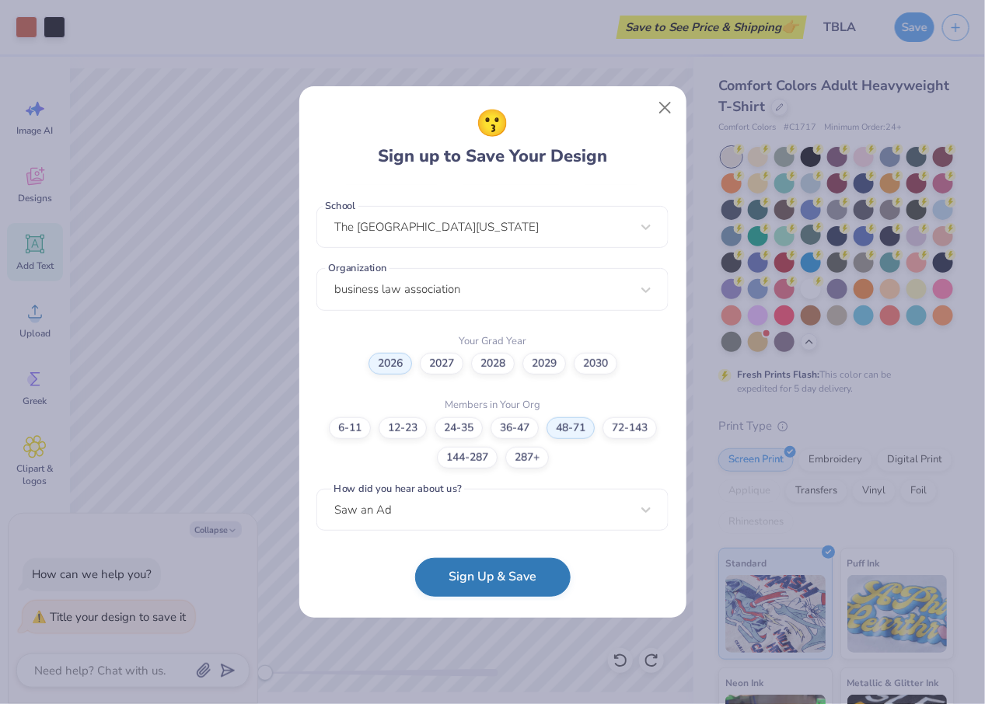
click at [472, 574] on button "Sign Up & Save" at bounding box center [492, 577] width 155 height 39
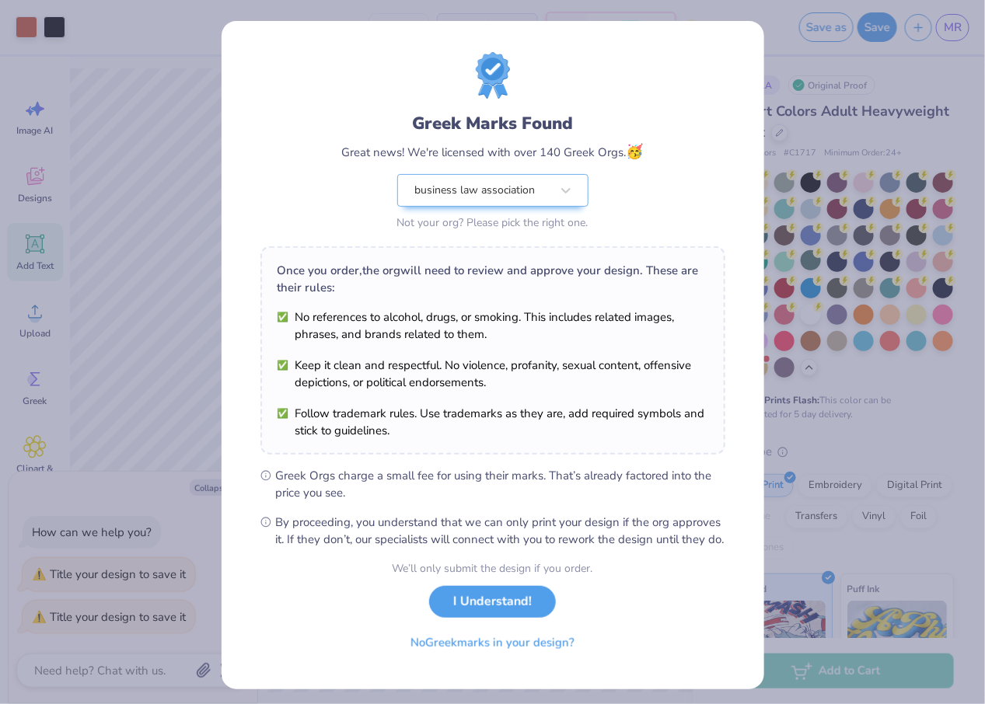
scroll to position [20, 0]
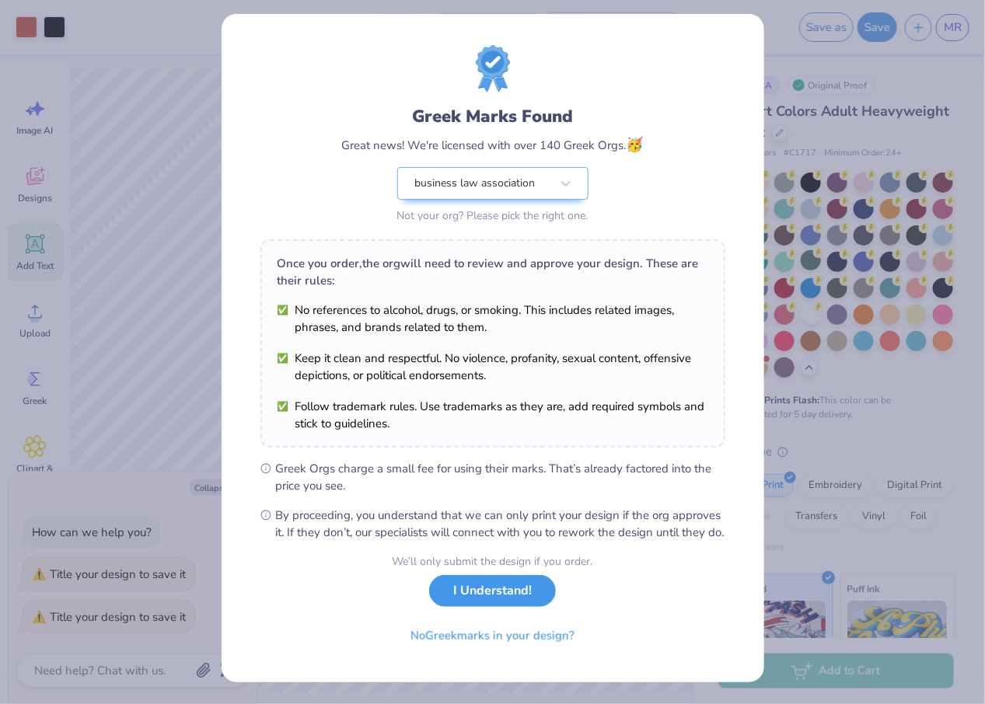
click at [511, 591] on button "I Understand!" at bounding box center [492, 591] width 127 height 32
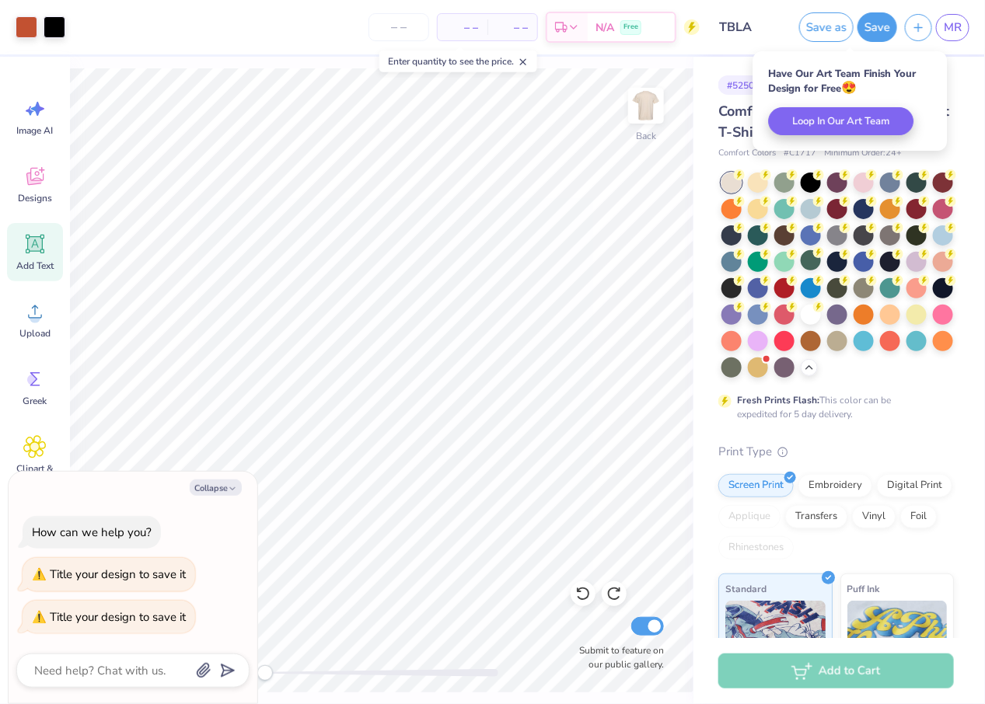
scroll to position [0, 0]
type textarea "x"
